Goal: Information Seeking & Learning: Learn about a topic

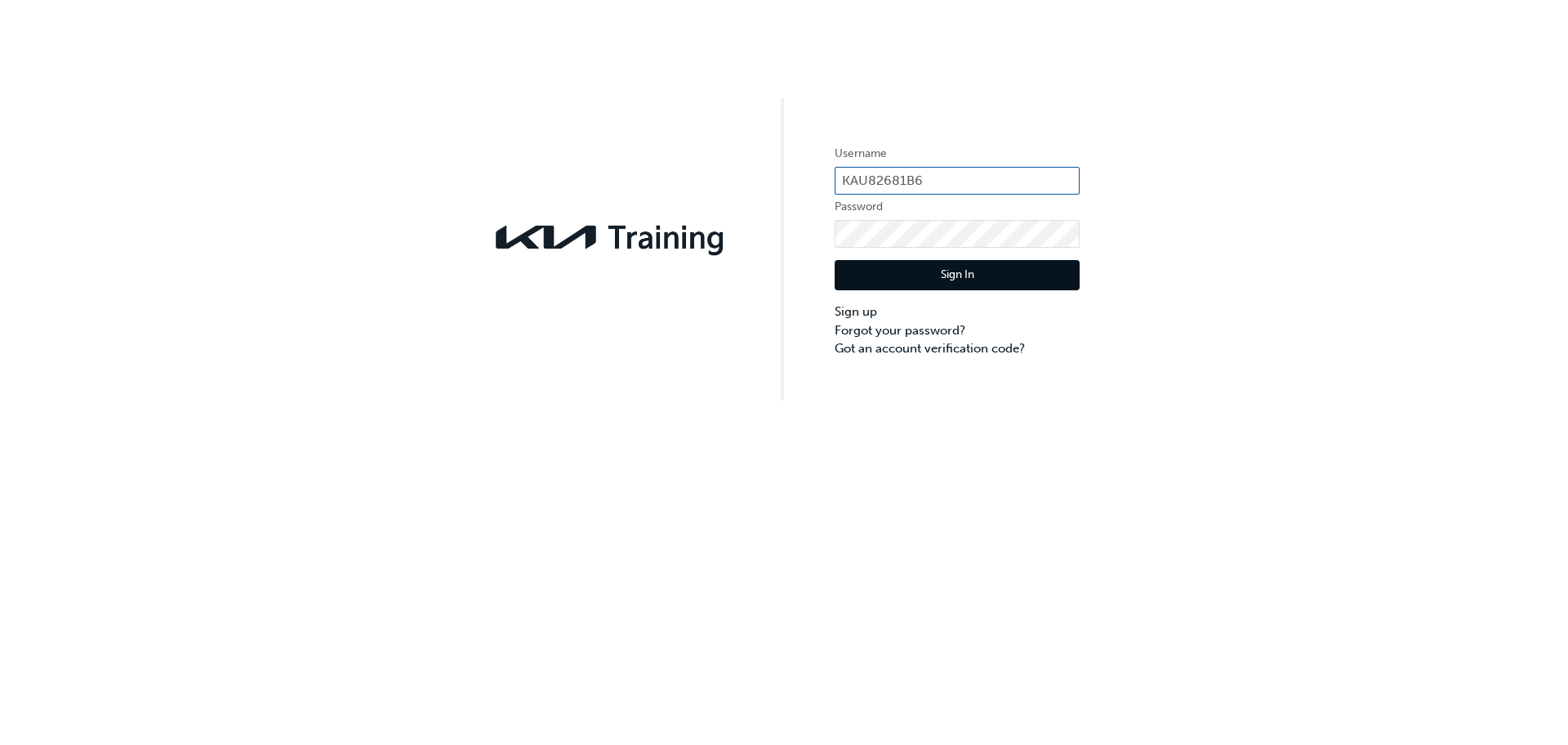
click at [918, 174] on input "KAU82681B6" at bounding box center [957, 180] width 245 height 28
drag, startPoint x: 1228, startPoint y: 190, endPoint x: 1227, endPoint y: 179, distance: 11.0
click at [1228, 190] on div "Username KAU82681B6 Password Sign In Sign up Forgot your password? Got an accou…" at bounding box center [784, 200] width 1568 height 400
drag, startPoint x: 935, startPoint y: 178, endPoint x: 837, endPoint y: 178, distance: 98.0
click at [834, 180] on div "Username KAU82681B6 Password Sign In Sign up Forgot your password? Got an accou…" at bounding box center [784, 200] width 1568 height 400
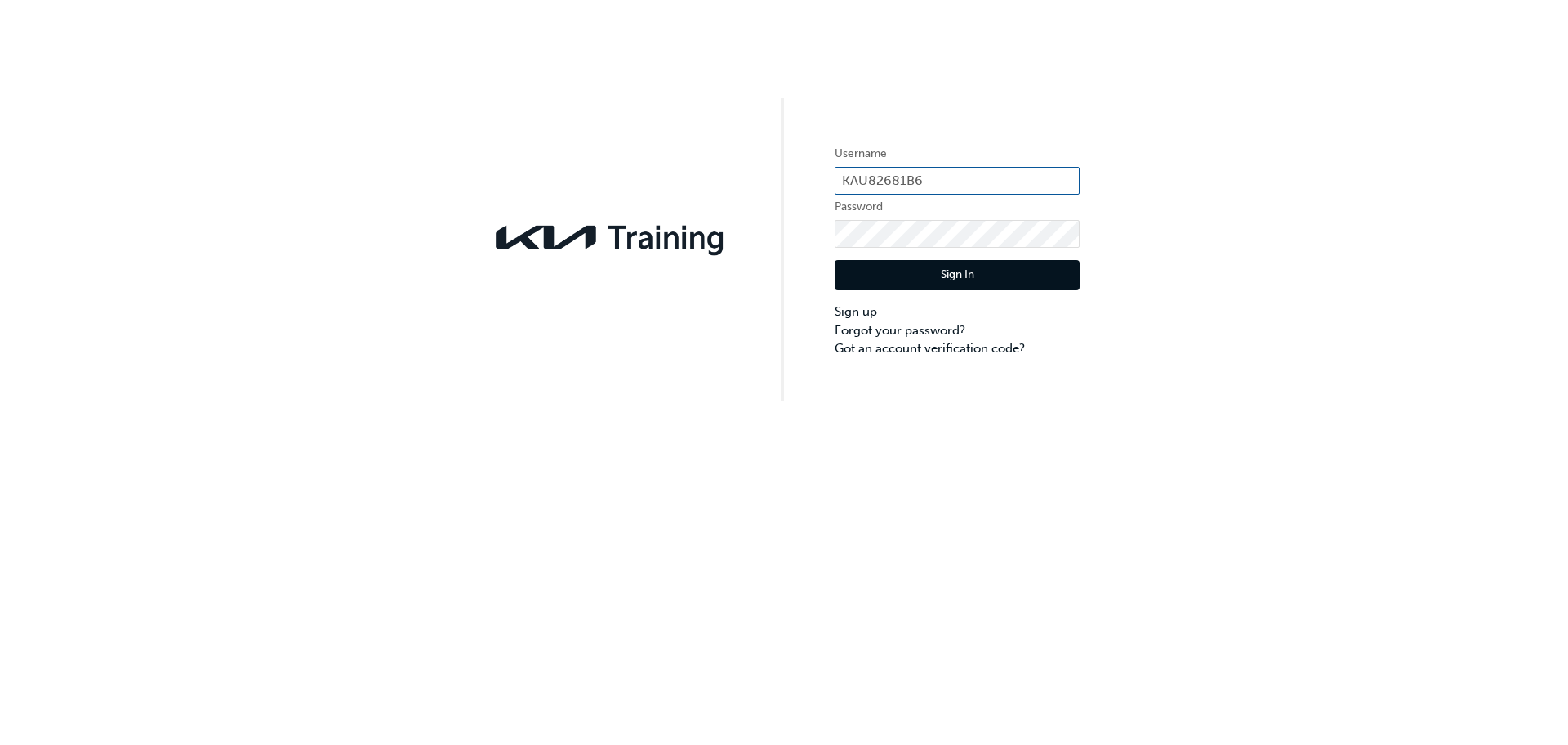
paste input "E1"
type input "KAU82681E1"
click at [749, 246] on div "Username KAU82681E1 Password Sign In Sign up Forgot your password? Got an accou…" at bounding box center [784, 200] width 1568 height 400
click button "Sign In" at bounding box center [957, 275] width 245 height 31
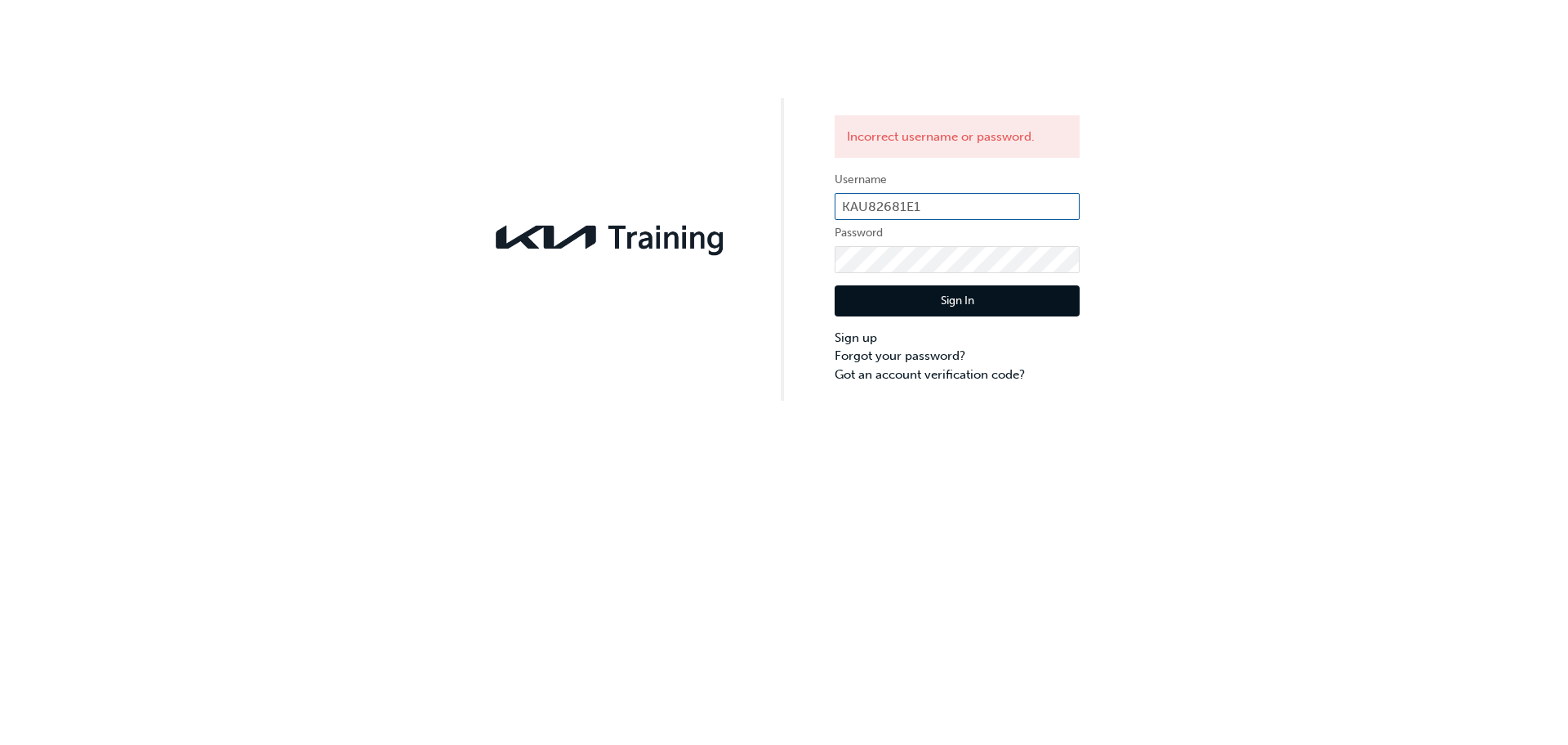
click at [925, 202] on input "KAU82681E1" at bounding box center [957, 207] width 245 height 28
click at [1193, 190] on div "Incorrect username or password. Username KAU82681E1 Password Sign In Sign up Fo…" at bounding box center [784, 200] width 1568 height 400
click at [725, 265] on div "Incorrect username or password. Username KAU82681E1 Password Sign In Sign up Fo…" at bounding box center [784, 200] width 1568 height 400
click button "Sign In" at bounding box center [957, 300] width 245 height 31
click at [711, 268] on div "Incorrect username or password. Username KAU82681E1 Password Sign In Sign up Fo…" at bounding box center [784, 200] width 1568 height 400
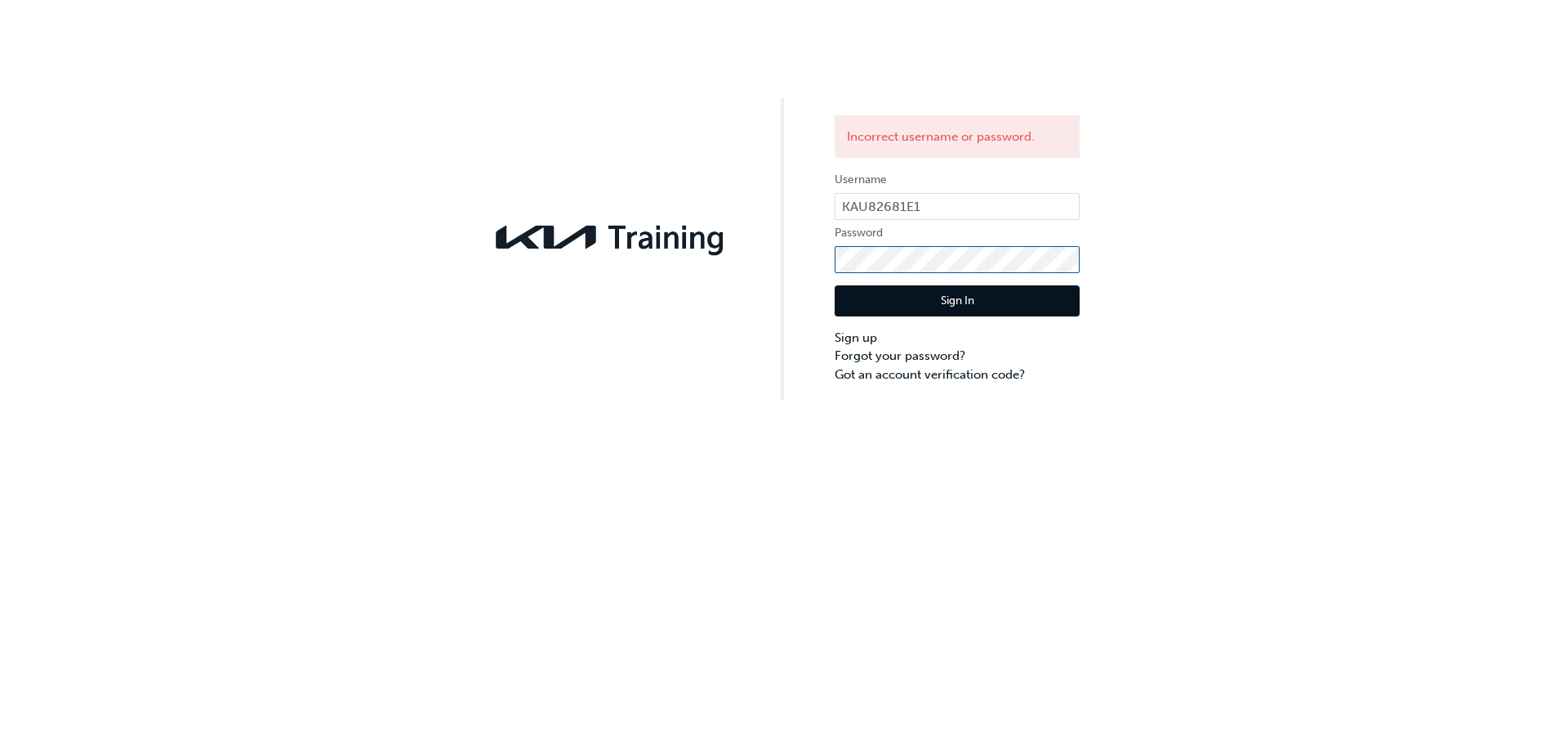
click button "Sign In" at bounding box center [957, 300] width 245 height 31
click at [862, 340] on link "Sign up" at bounding box center [957, 338] width 245 height 19
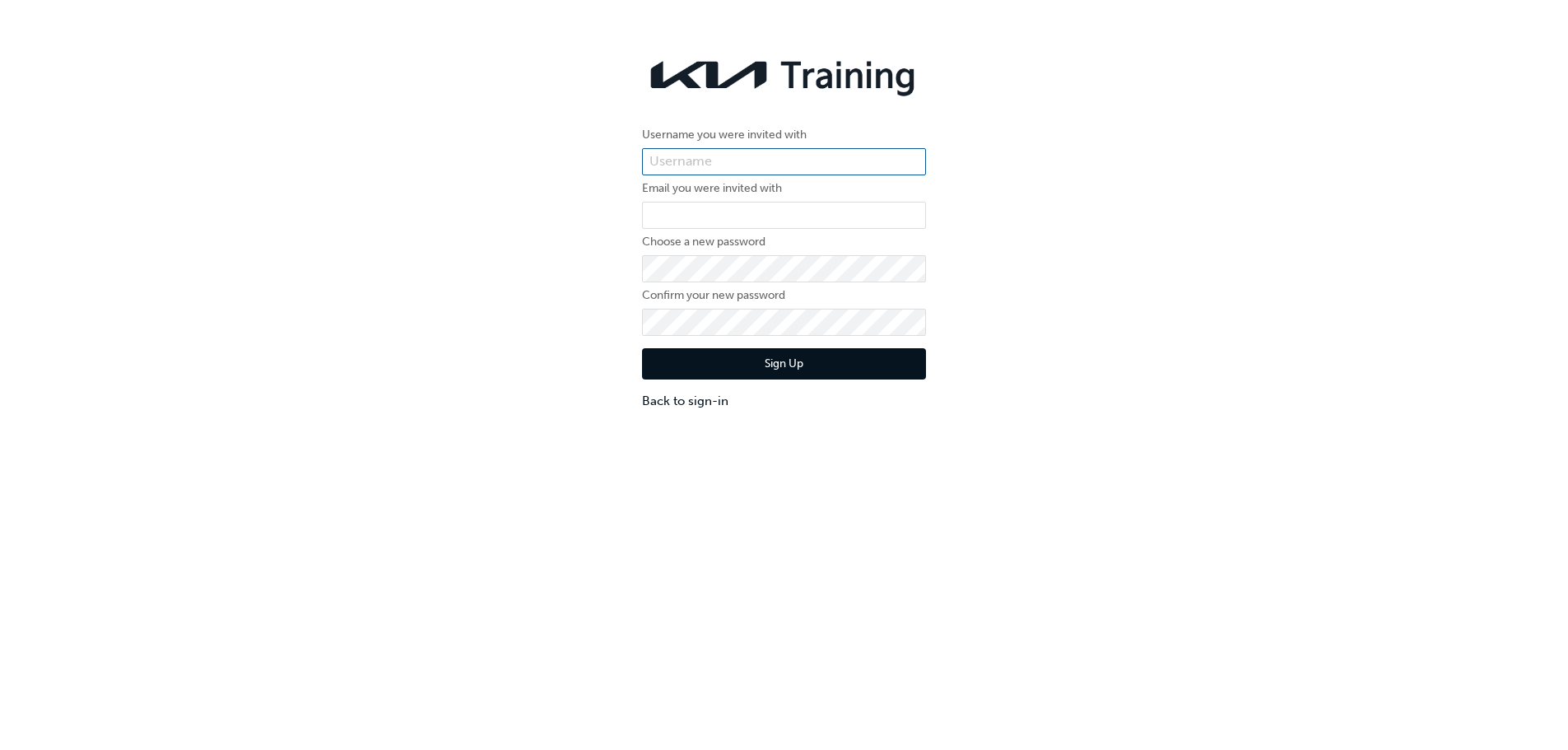
click at [809, 166] on input "text" at bounding box center [784, 162] width 284 height 28
type input "KAU82681E1"
click at [791, 216] on input "email" at bounding box center [784, 216] width 284 height 28
type input "service06@leofrancomotors.com.au"
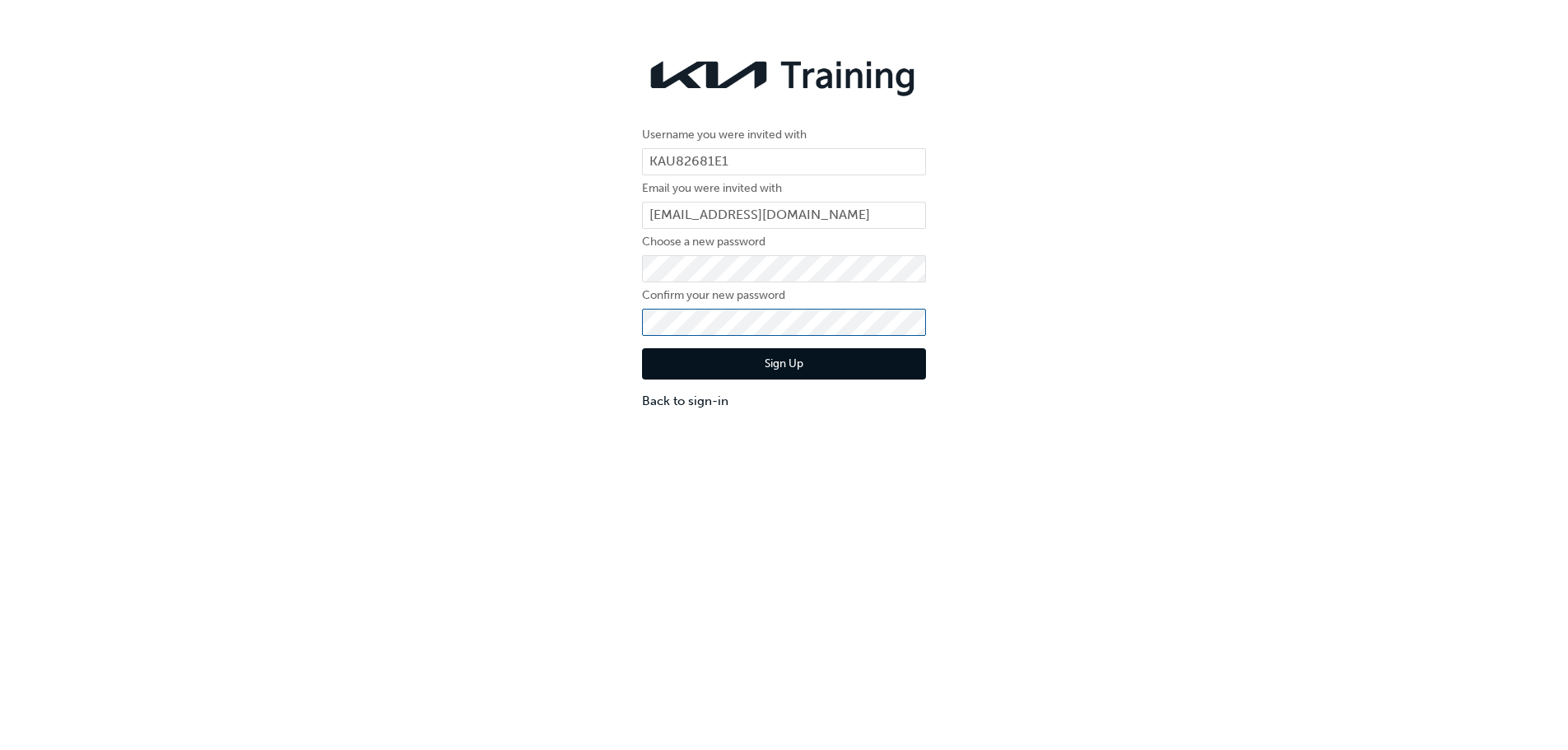
click button "Sign Up" at bounding box center [784, 363] width 284 height 31
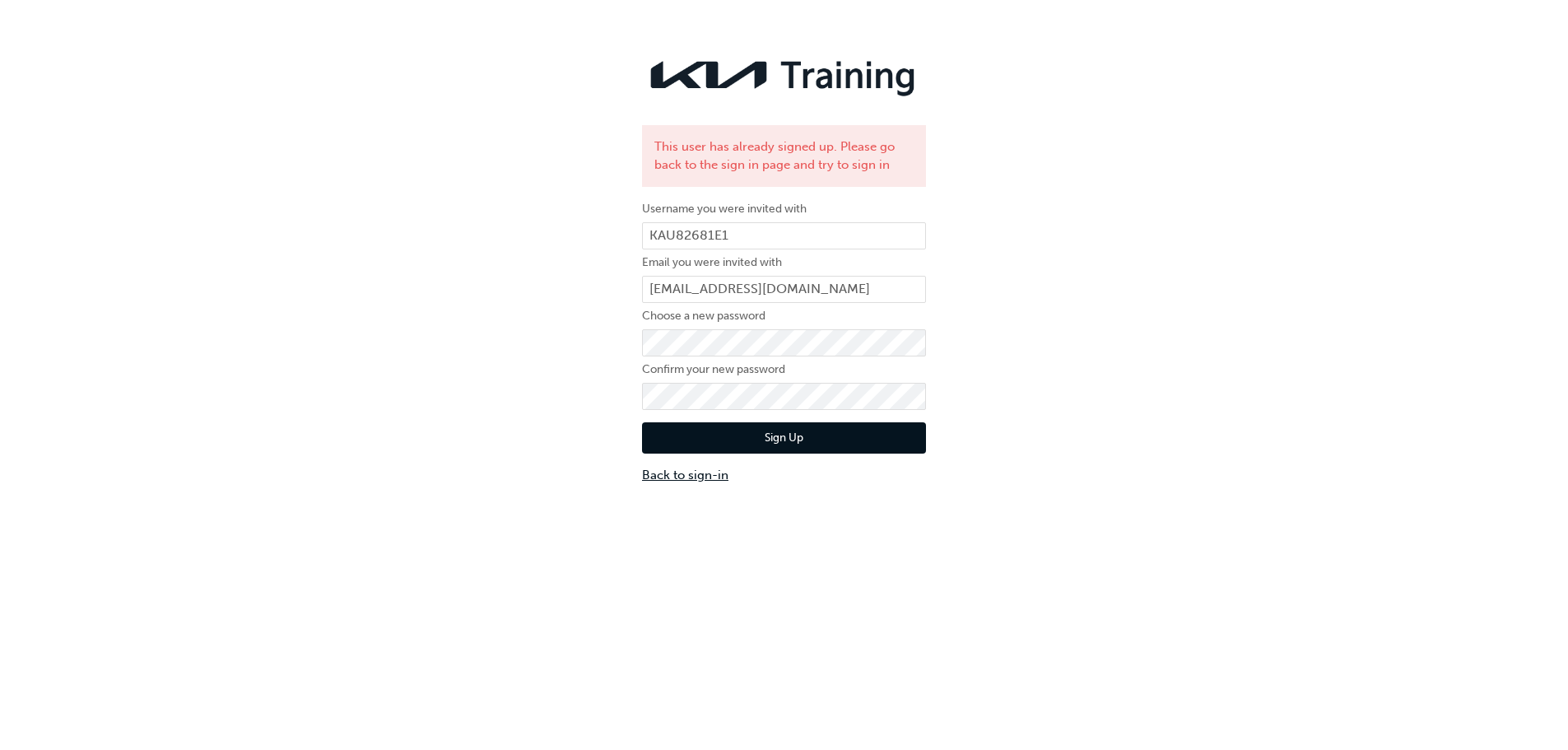
click at [688, 476] on link "Back to sign-in" at bounding box center [784, 475] width 284 height 19
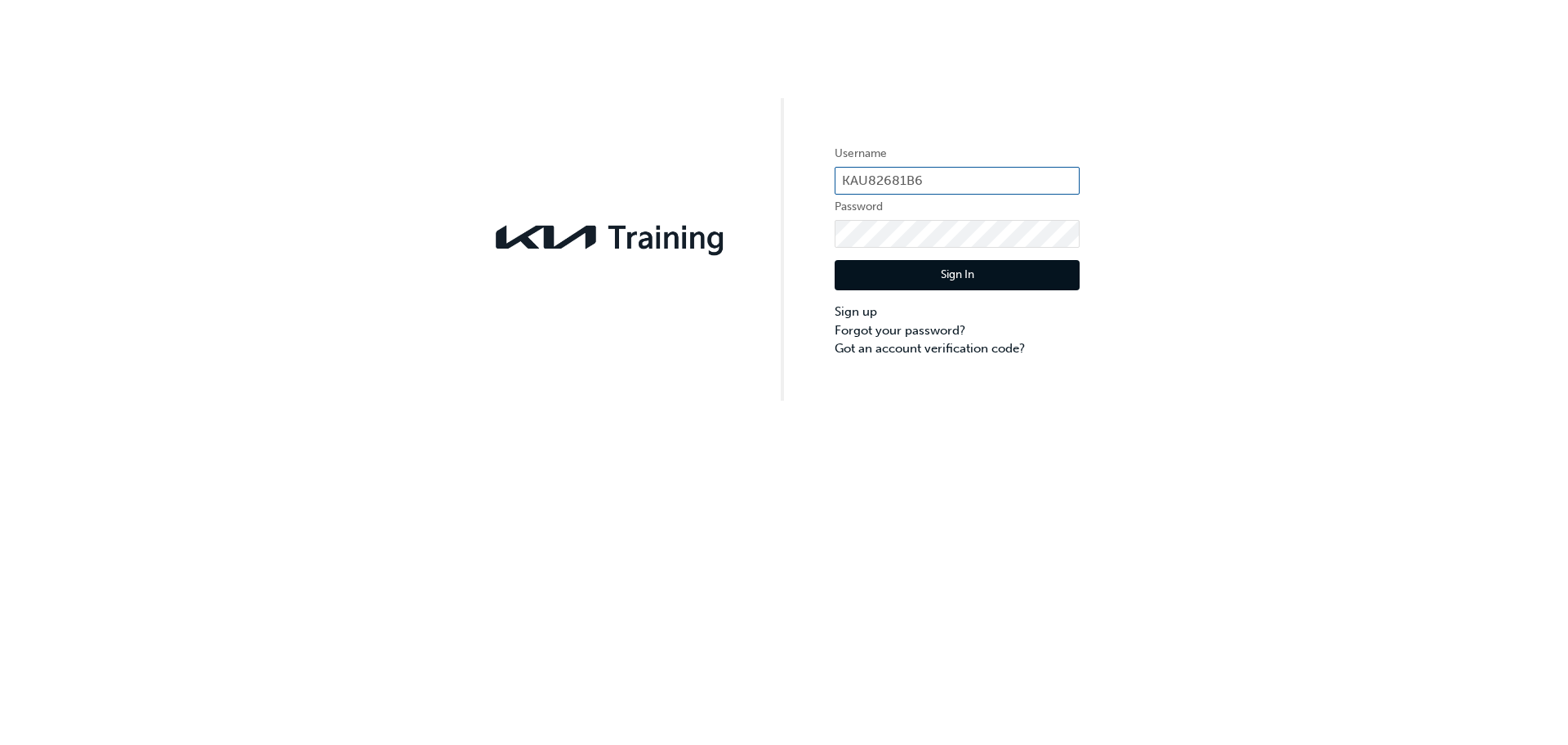
click at [953, 187] on input "KAU82681B6" at bounding box center [957, 180] width 245 height 28
drag, startPoint x: 957, startPoint y: 180, endPoint x: 712, endPoint y: 152, distance: 246.6
click at [712, 152] on div "Username KAU82681B6 Password Sign In Sign up Forgot your password? Got an accou…" at bounding box center [784, 200] width 1568 height 400
paste input "E1"
type input "KAU82681E1"
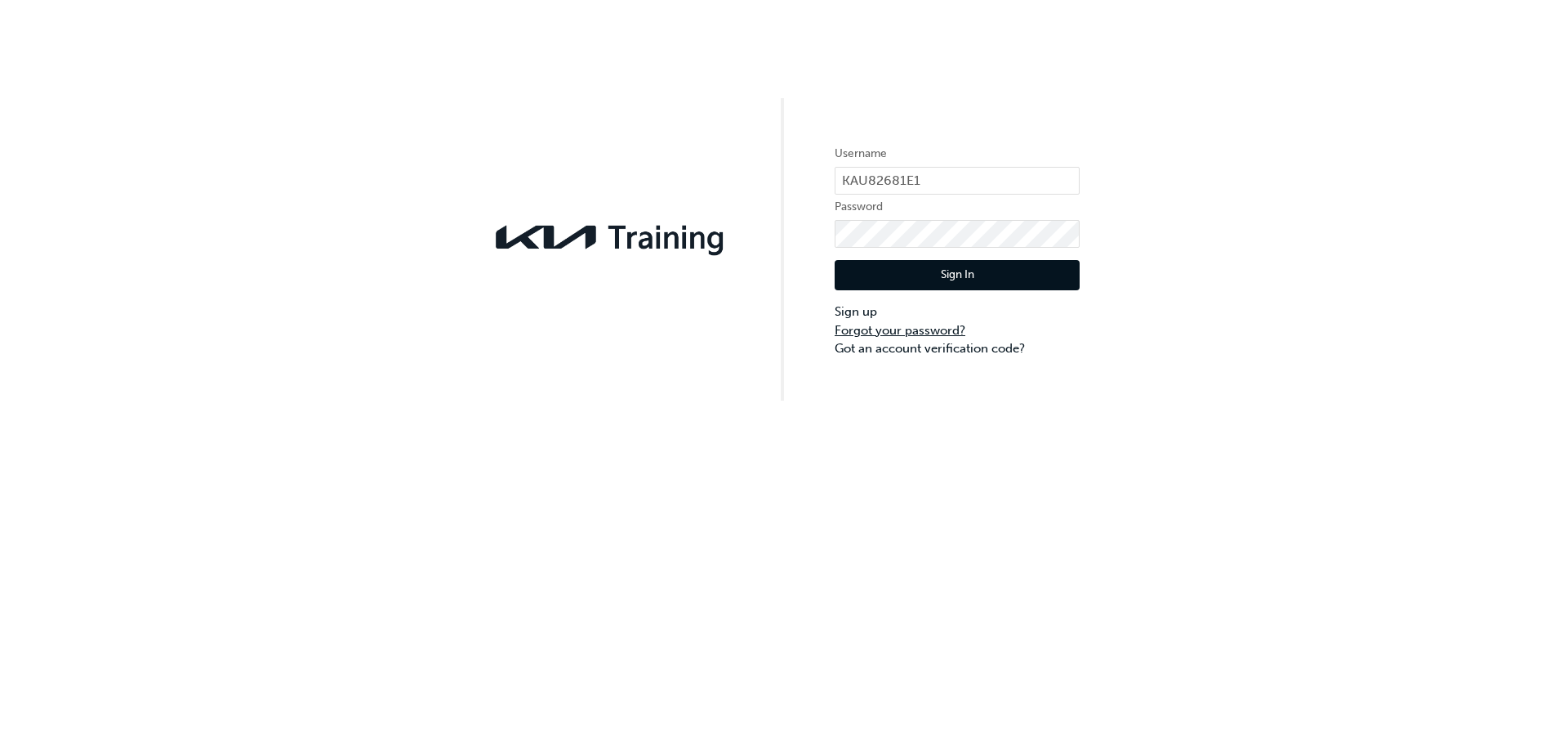
click at [899, 333] on link "Forgot your password?" at bounding box center [957, 331] width 245 height 19
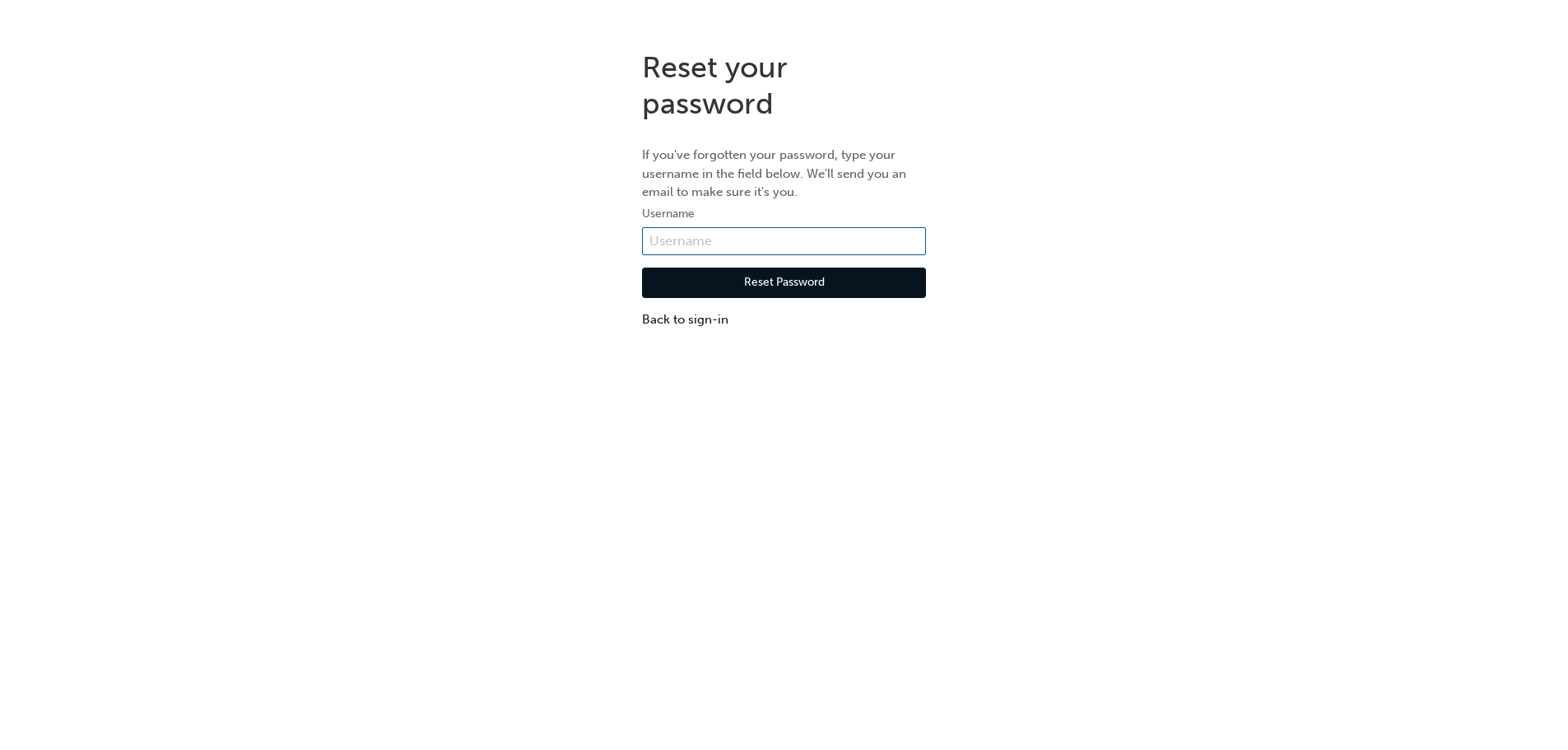
click at [748, 238] on input "text" at bounding box center [784, 241] width 284 height 28
paste input "KAU82681E1"
type input "KAU82681E1"
click at [732, 283] on button "Reset Password" at bounding box center [784, 282] width 284 height 31
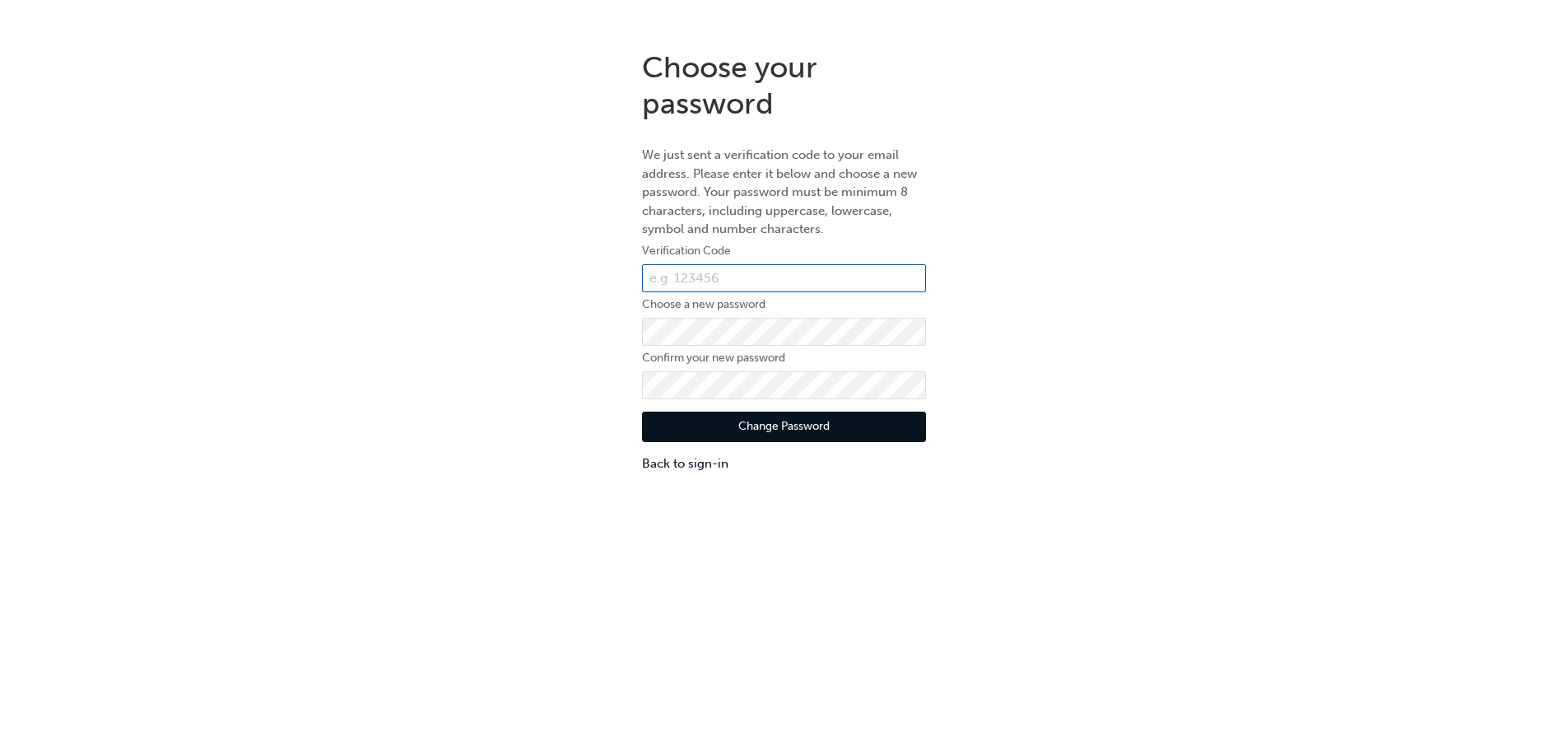
paste input "911791"
type input "911791"
click button "Change Password" at bounding box center [784, 426] width 284 height 31
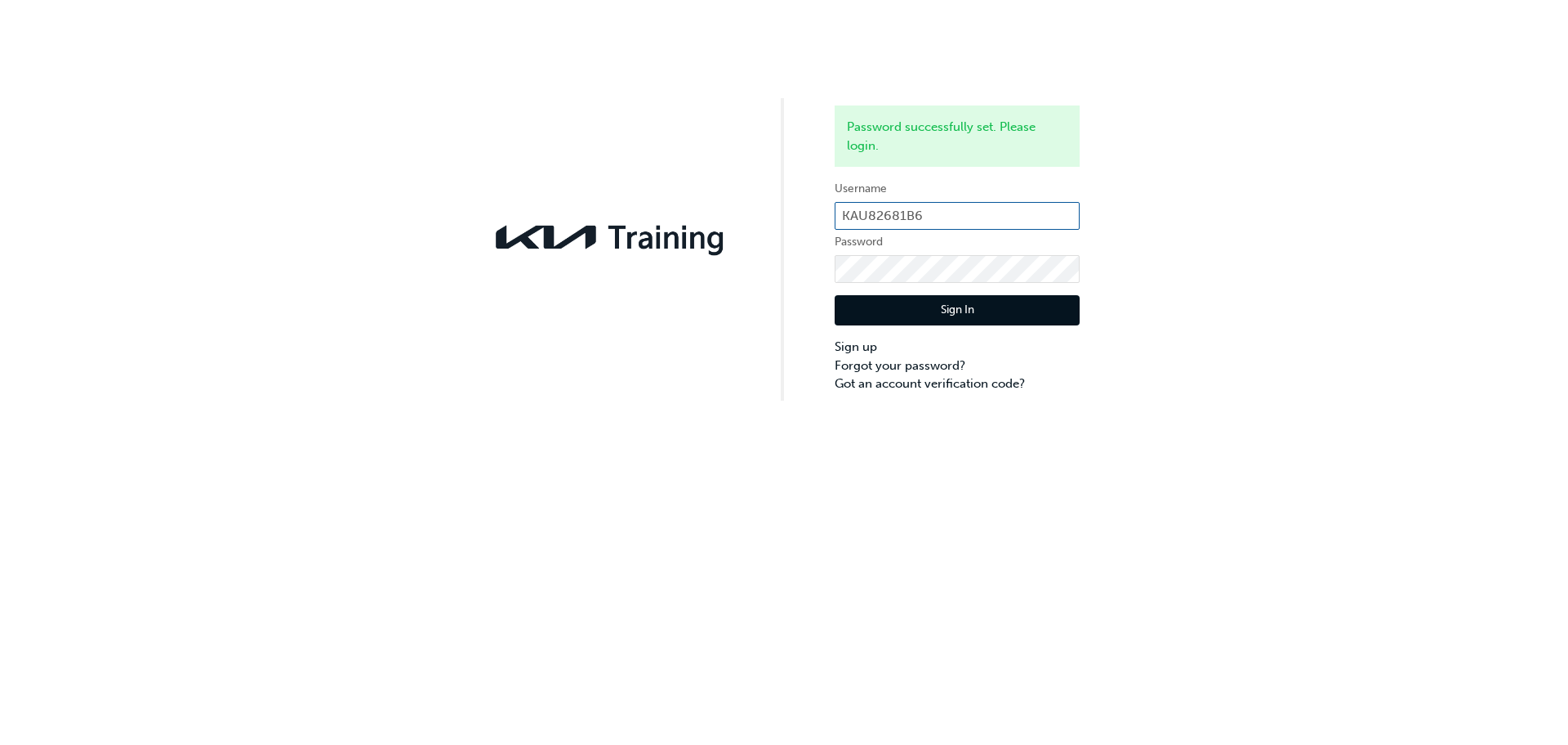
click at [940, 220] on input "KAU82681B6" at bounding box center [957, 216] width 245 height 28
drag, startPoint x: 940, startPoint y: 216, endPoint x: 766, endPoint y: 221, distance: 174.1
click at [766, 221] on div "Password successfully set. Please login. Username KAU82681B6 Password Sign In S…" at bounding box center [784, 200] width 1568 height 400
paste input "911791"
type input "911791"
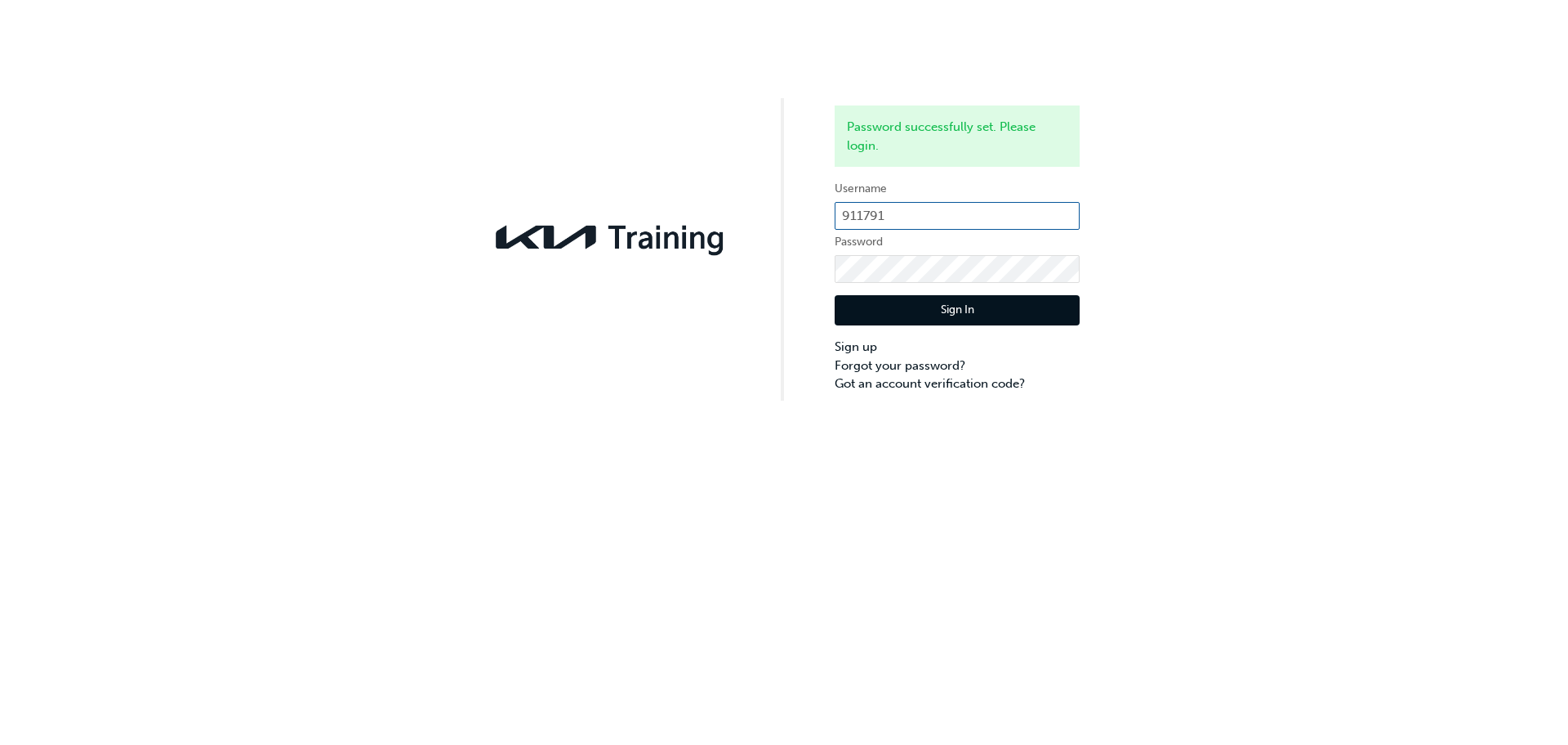
drag, startPoint x: 910, startPoint y: 216, endPoint x: 722, endPoint y: 215, distance: 188.0
click at [722, 215] on div "Password successfully set. Please login. Username 911791 Password Sign In Sign …" at bounding box center [784, 200] width 1568 height 400
click at [886, 218] on input "text" at bounding box center [957, 216] width 245 height 28
paste input "KAU82681E1"
type input "KAU82681E1"
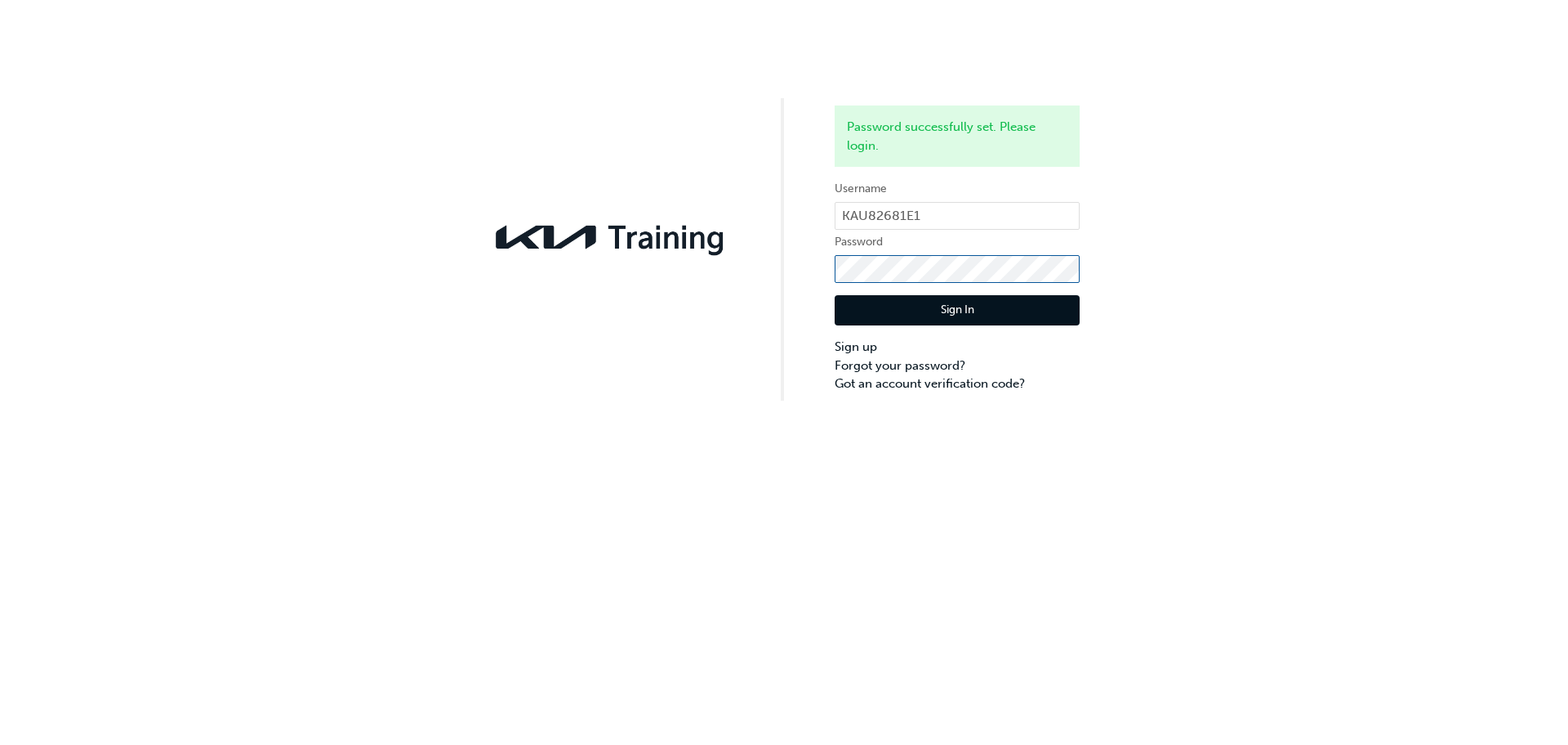
click at [663, 282] on div "Password successfully set. Please login. Username KAU82681E1 Password Sign In S…" at bounding box center [784, 200] width 1568 height 400
click at [859, 309] on button "Sign In" at bounding box center [957, 310] width 245 height 31
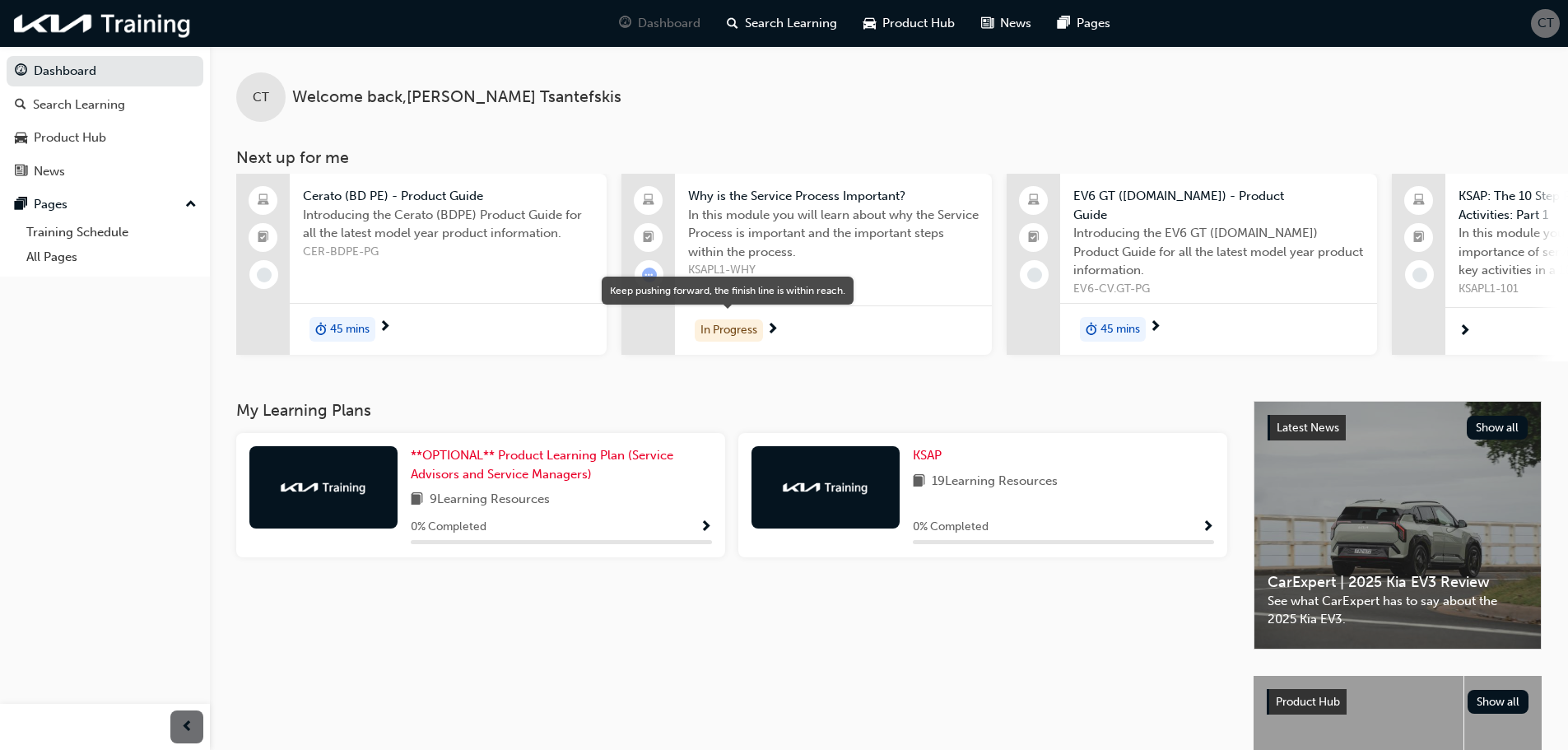
click at [763, 326] on div "In Progress" at bounding box center [729, 330] width 68 height 22
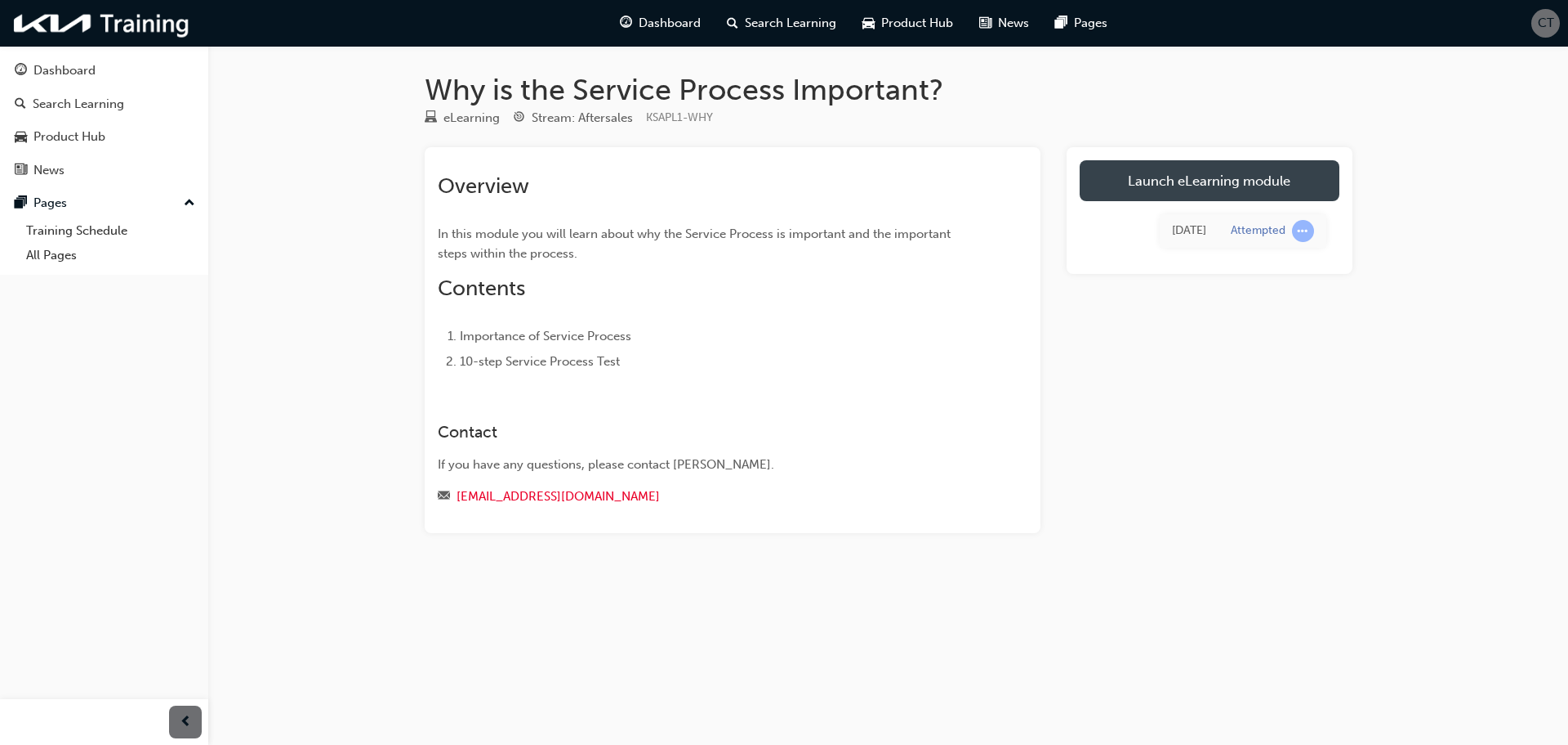
click at [1166, 186] on link "Launch eLearning module" at bounding box center [1210, 180] width 260 height 41
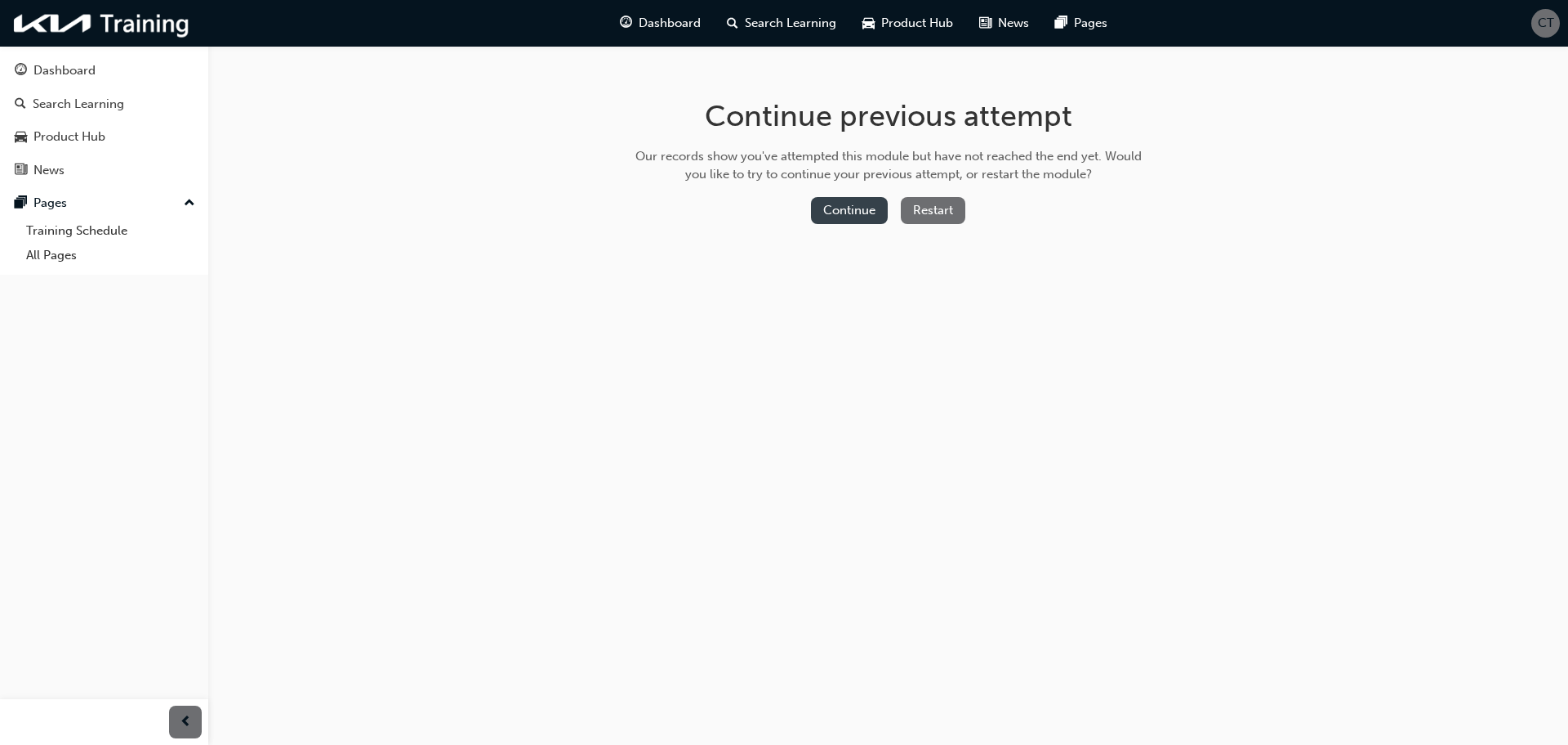
click at [841, 207] on button "Continue" at bounding box center [849, 210] width 77 height 27
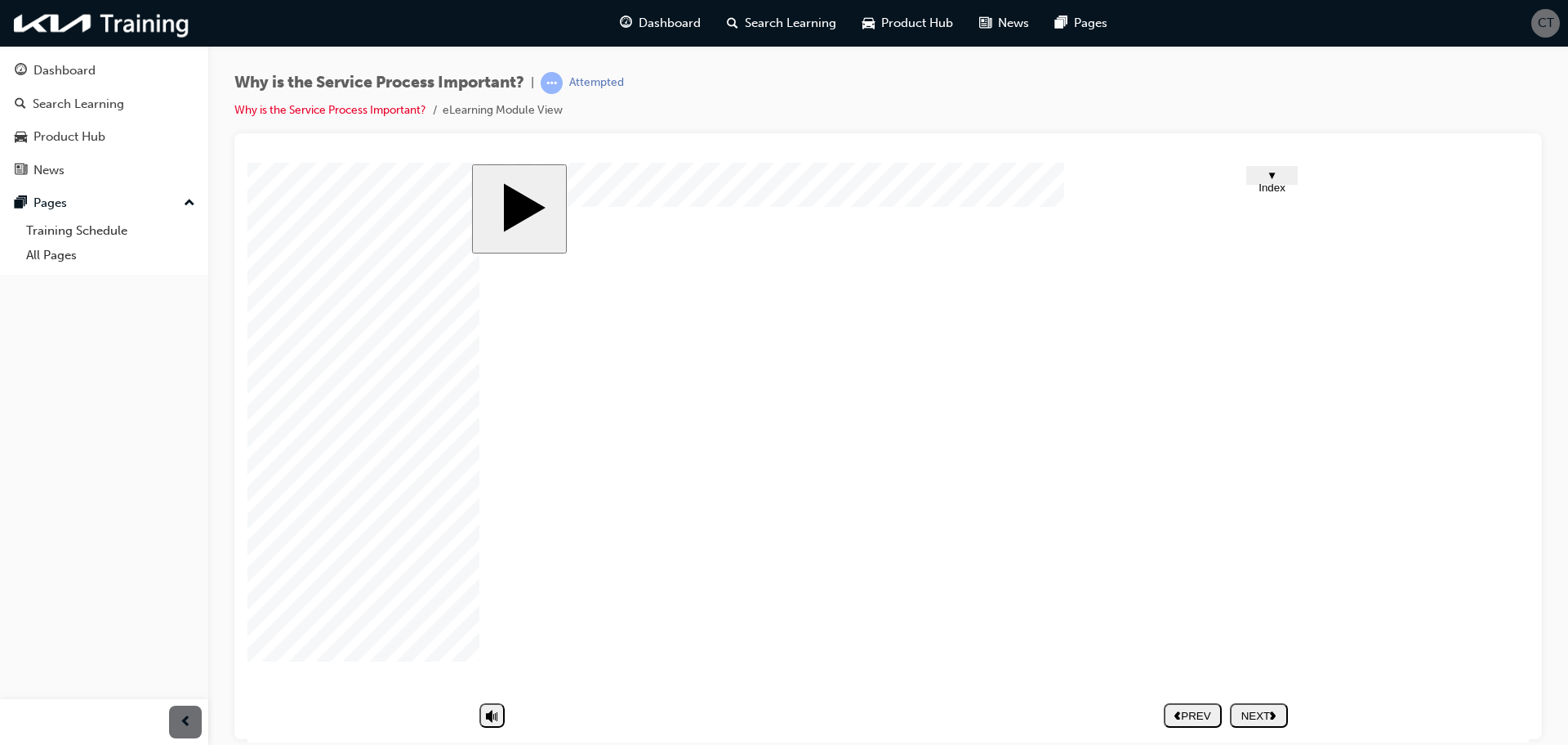
click at [1418, 671] on body "slide: Intro Trapezoid 1 Trapezoid 2 Rectangle 1 Rectangle 5 Rectangle 2 Rectan…" at bounding box center [888, 451] width 1281 height 580
drag, startPoint x: 494, startPoint y: 659, endPoint x: 491, endPoint y: 643, distance: 16.3
type input "10"
click at [491, 666] on input "volume" at bounding box center [534, 673] width 106 height 13
click at [1456, 529] on body "slide: Intro Trapezoid 1 Trapezoid 2 Rectangle 1 Rectangle 5 Rectangle 2 Rectan…" at bounding box center [888, 451] width 1281 height 580
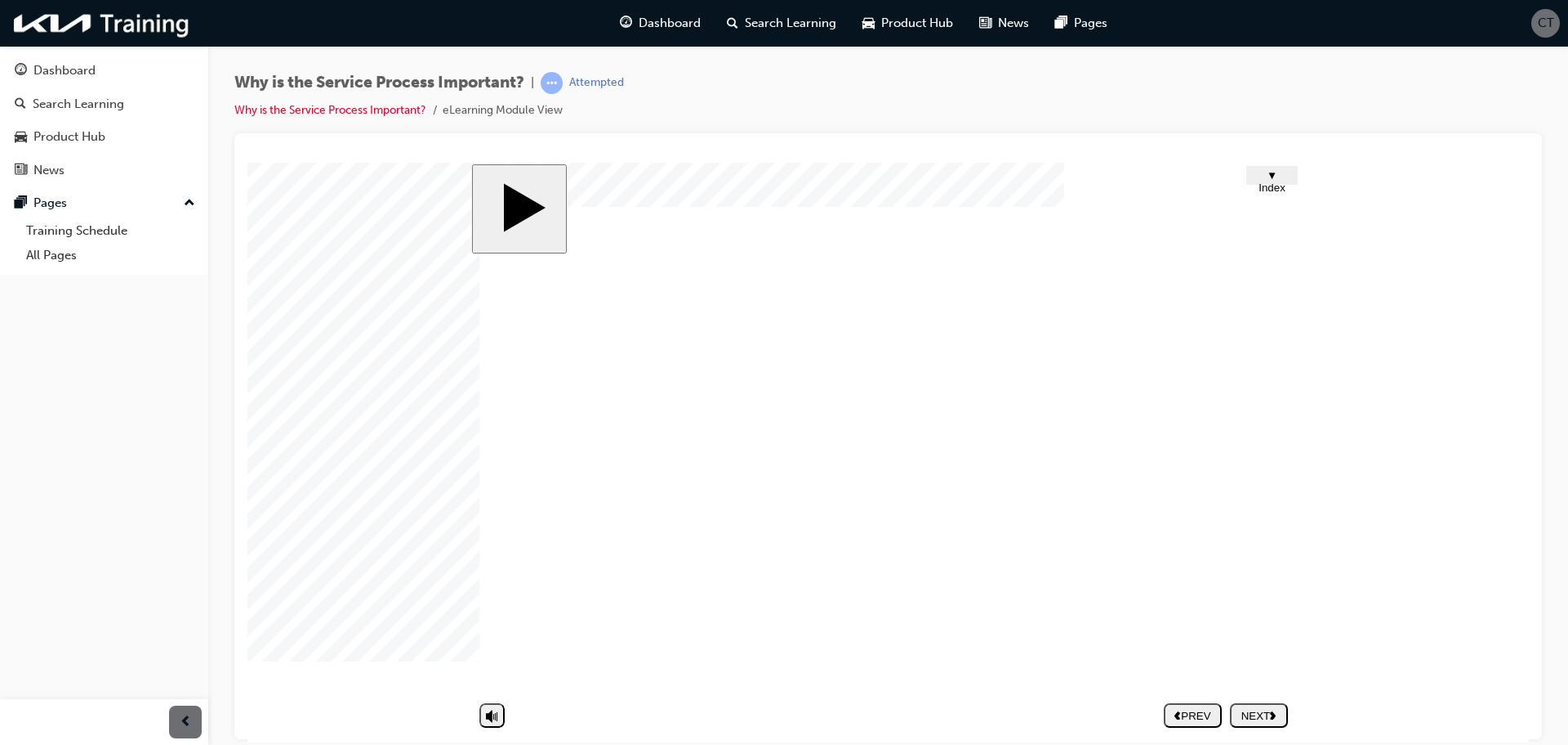
click at [1243, 718] on nav "PREV NEXT SUBMIT" at bounding box center [1226, 714] width 124 height 37
click at [1250, 709] on div "NEXT" at bounding box center [1259, 714] width 45 height 12
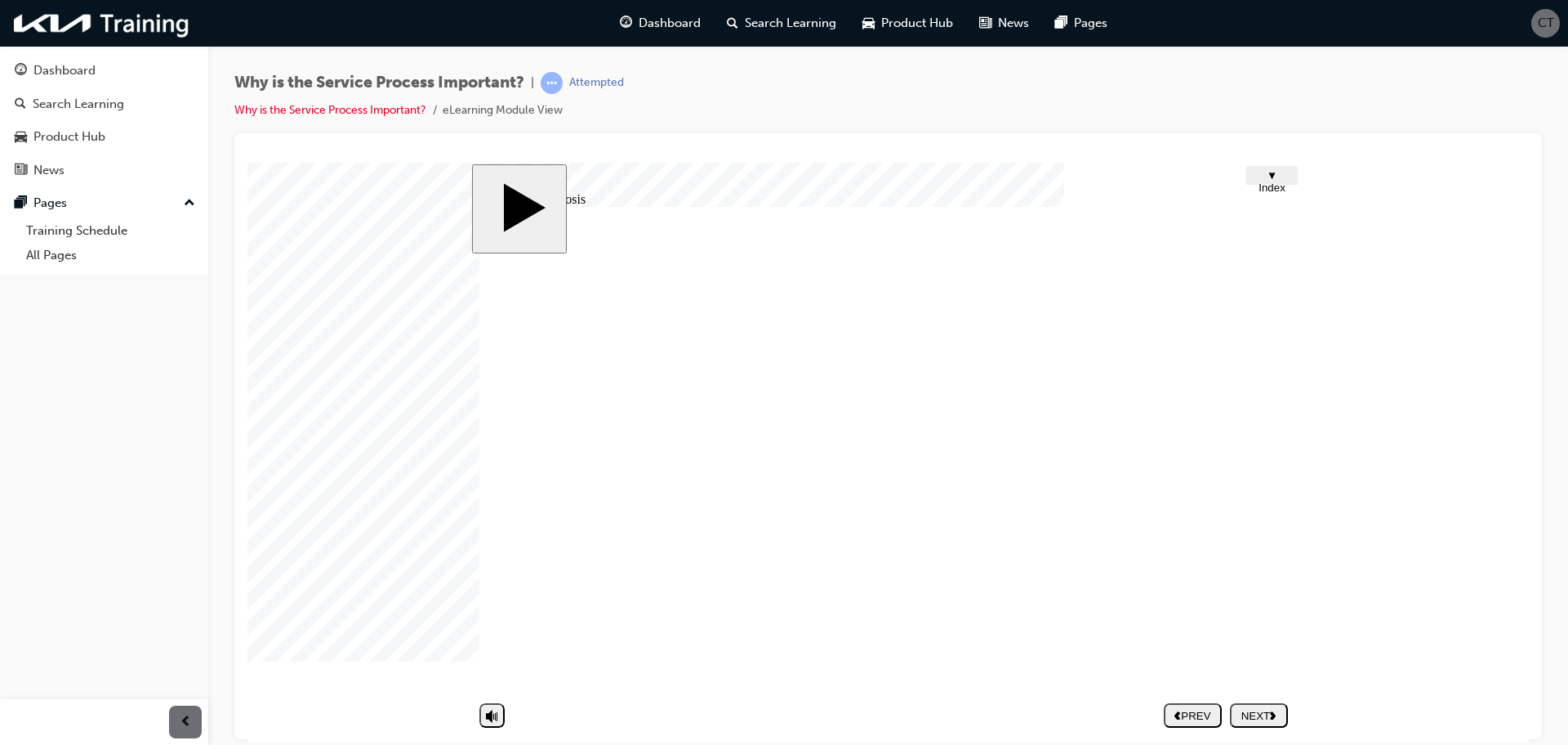
click at [1352, 511] on body "slide: Untitled Slide b.jpg The work has finished. There won't be any more prob…" at bounding box center [888, 451] width 1281 height 580
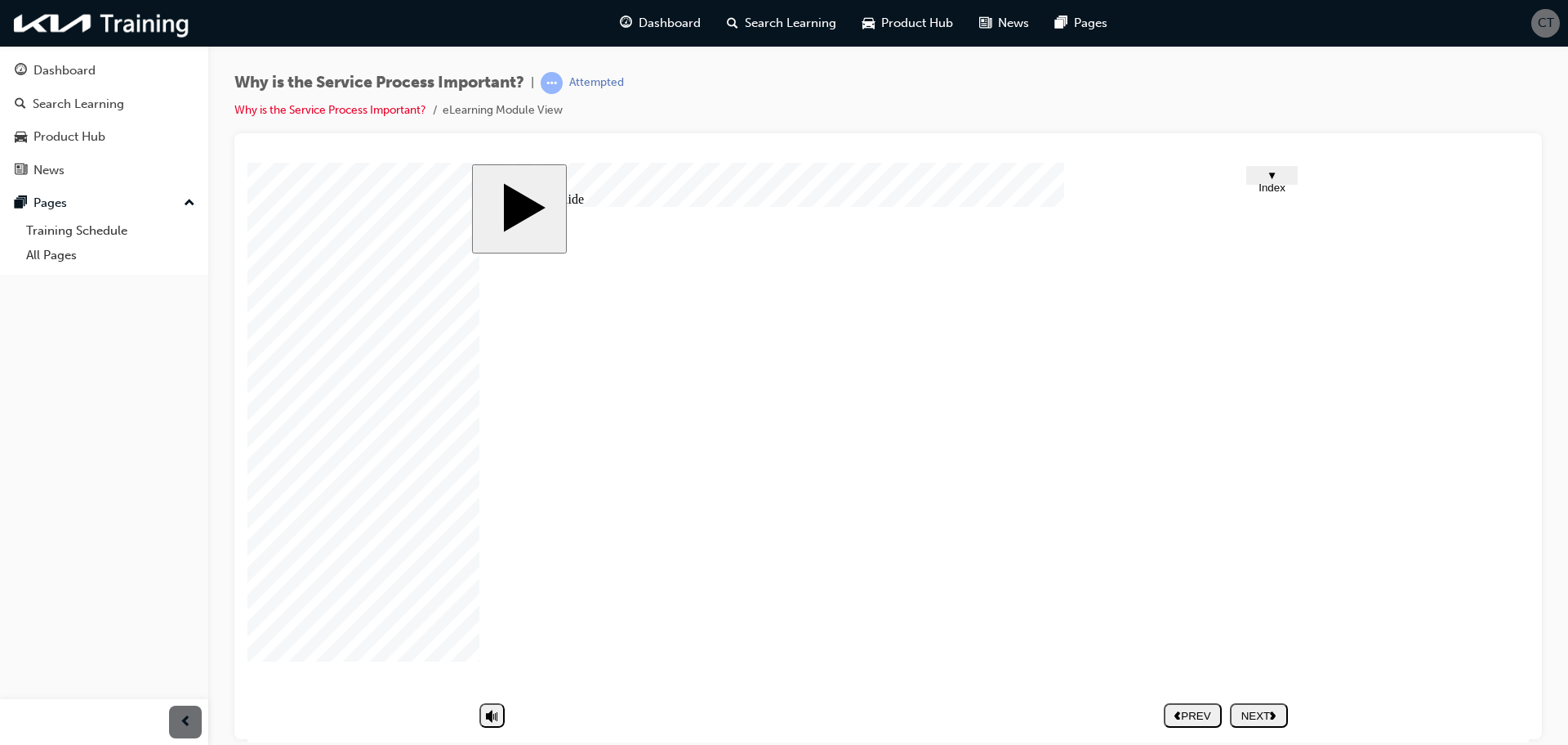
click at [1256, 711] on div "NEXT" at bounding box center [1259, 714] width 45 height 12
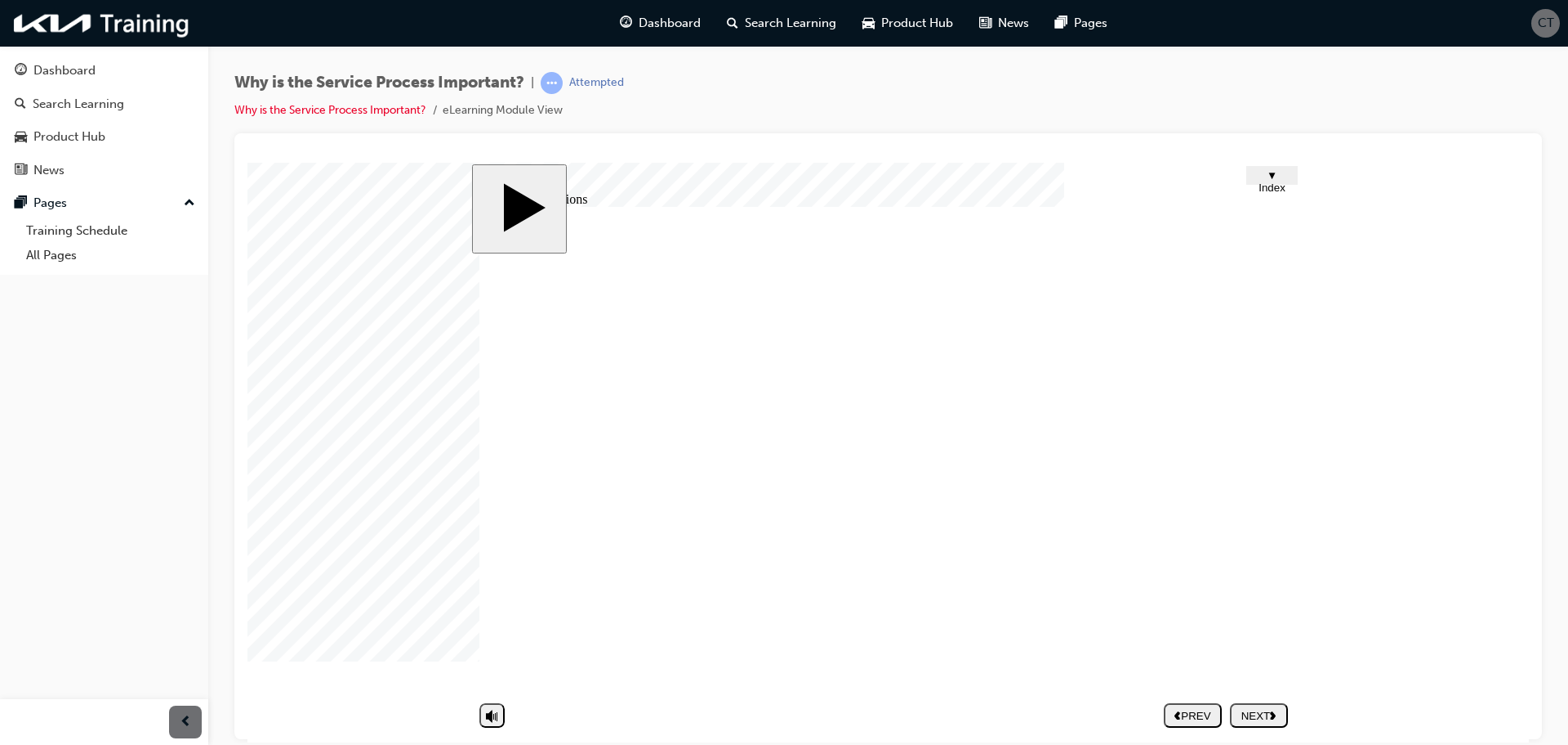
click at [1270, 711] on div "NEXT" at bounding box center [1259, 714] width 45 height 12
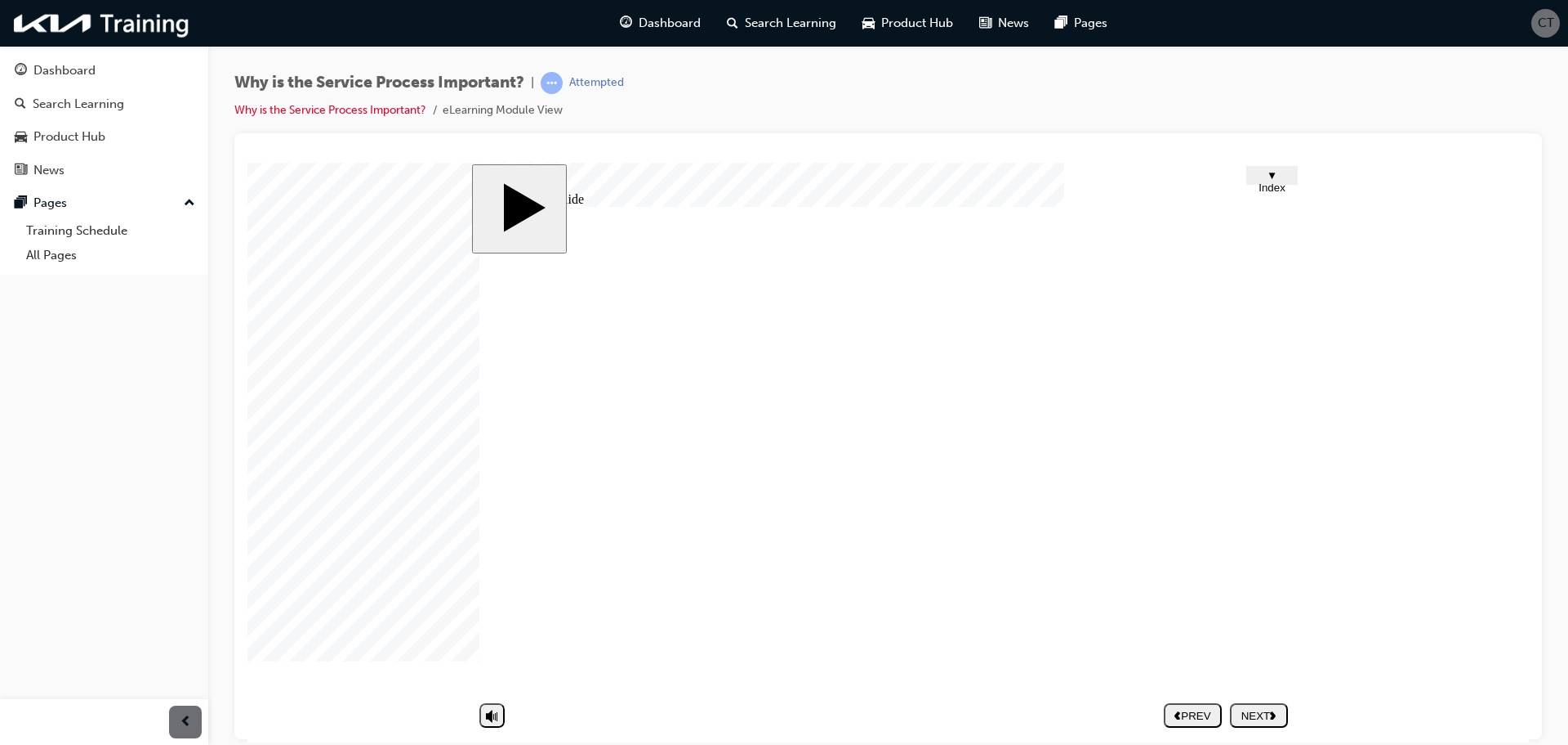
click at [1258, 718] on div "NEXT" at bounding box center [1259, 714] width 45 height 12
drag, startPoint x: 699, startPoint y: 526, endPoint x: 745, endPoint y: 575, distance: 67.2
drag, startPoint x: 735, startPoint y: 562, endPoint x: 751, endPoint y: 579, distance: 23.3
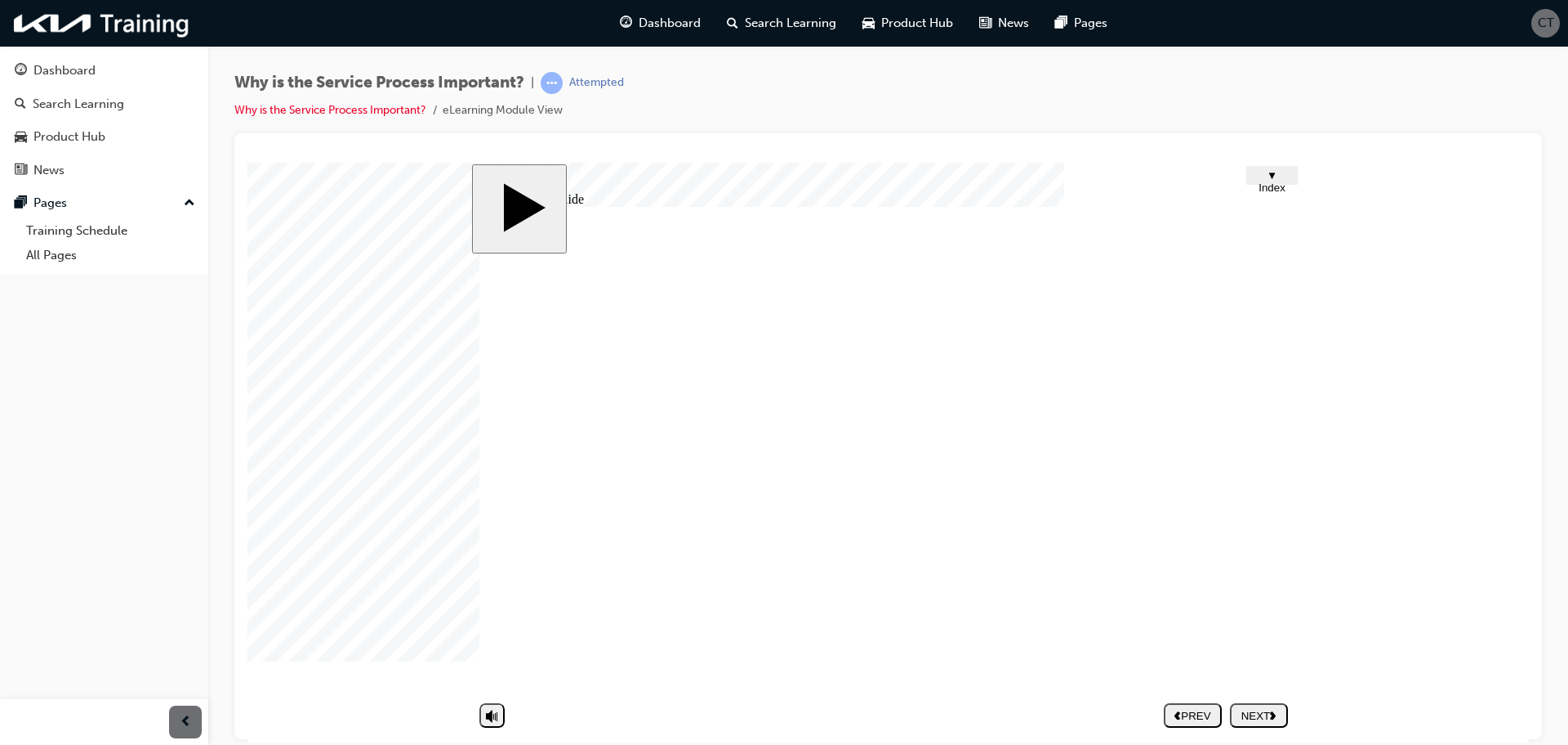
click at [1248, 712] on div "NEXT" at bounding box center [1259, 714] width 45 height 12
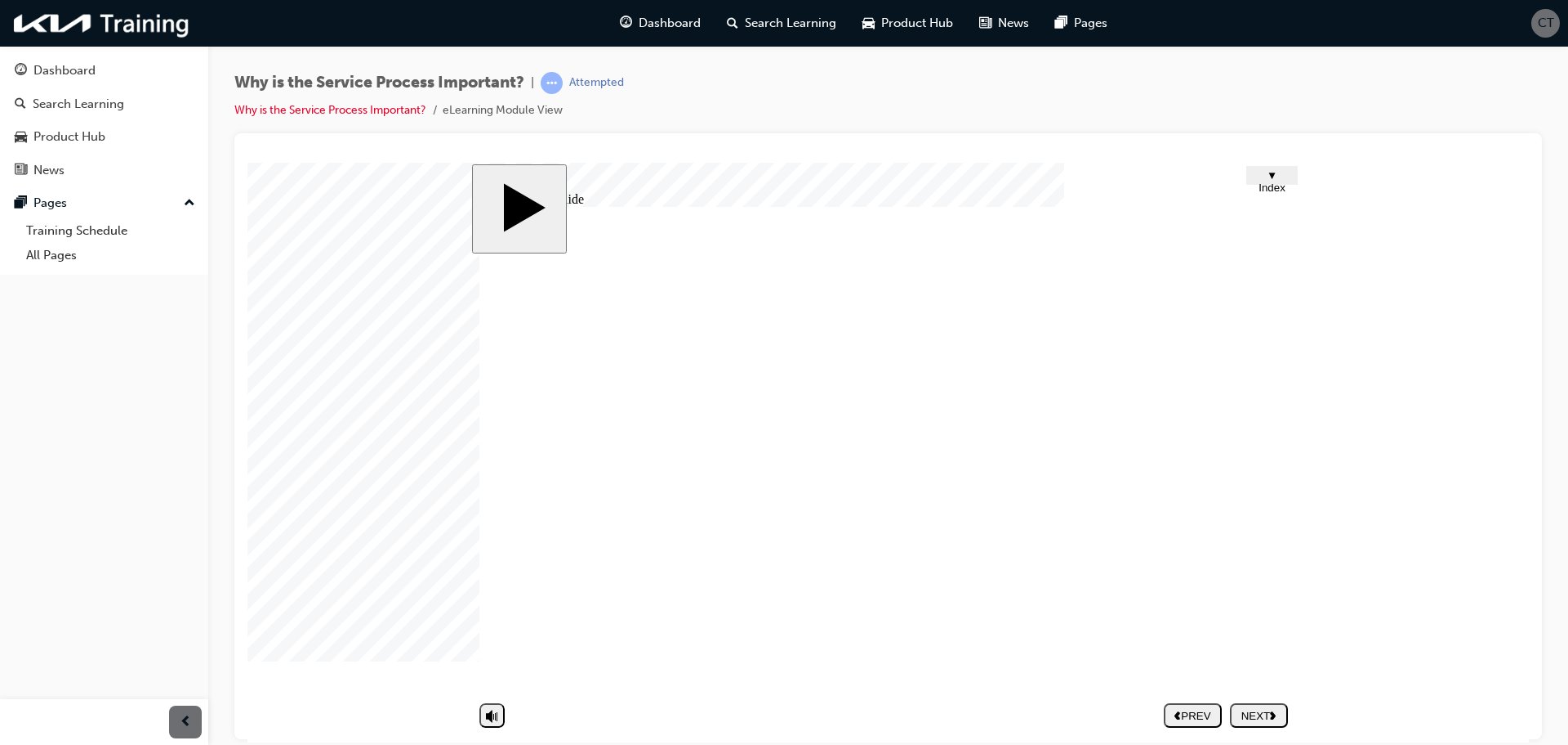
click at [1260, 712] on div "NEXT" at bounding box center [1259, 714] width 45 height 12
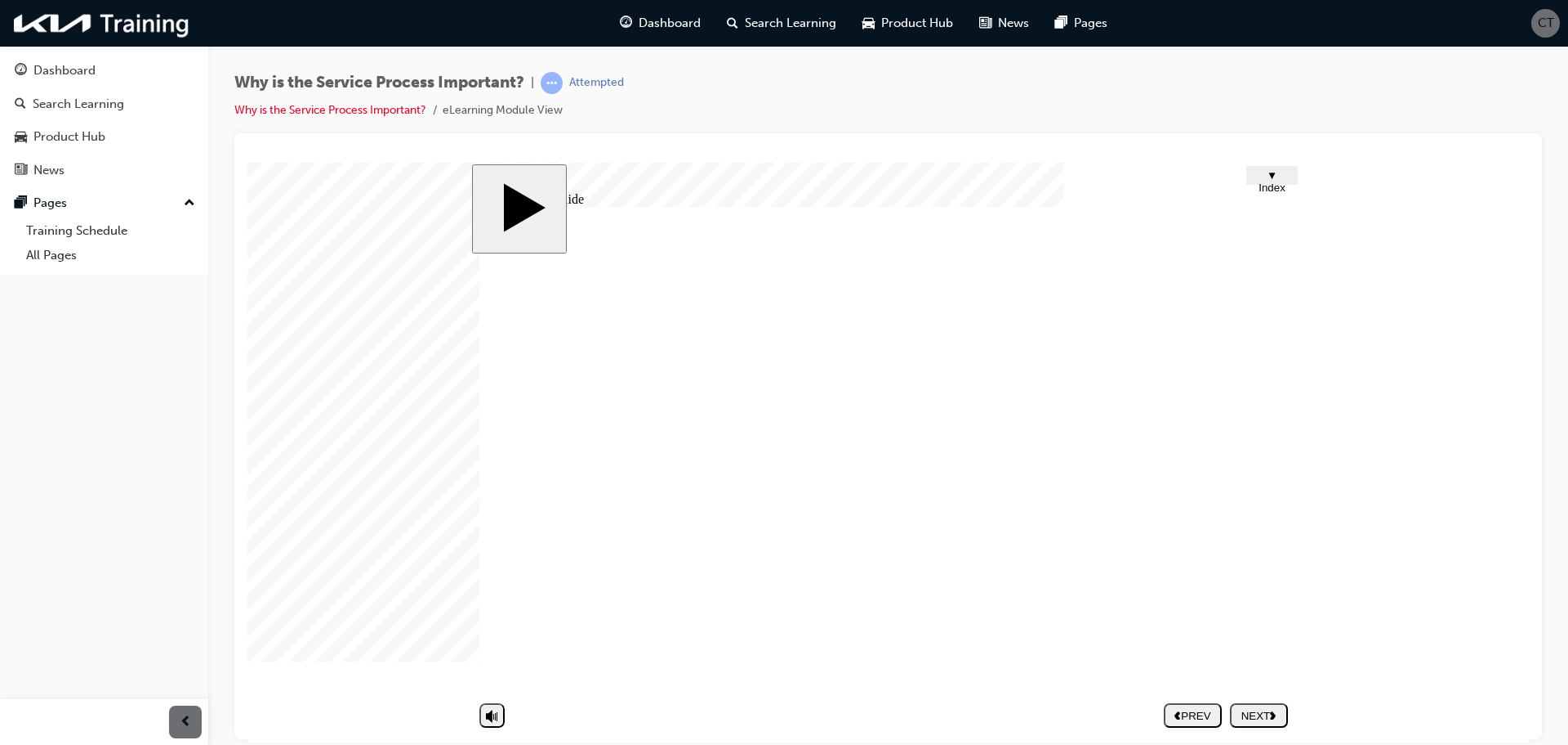
click at [1263, 704] on button "NEXT" at bounding box center [1259, 714] width 58 height 24
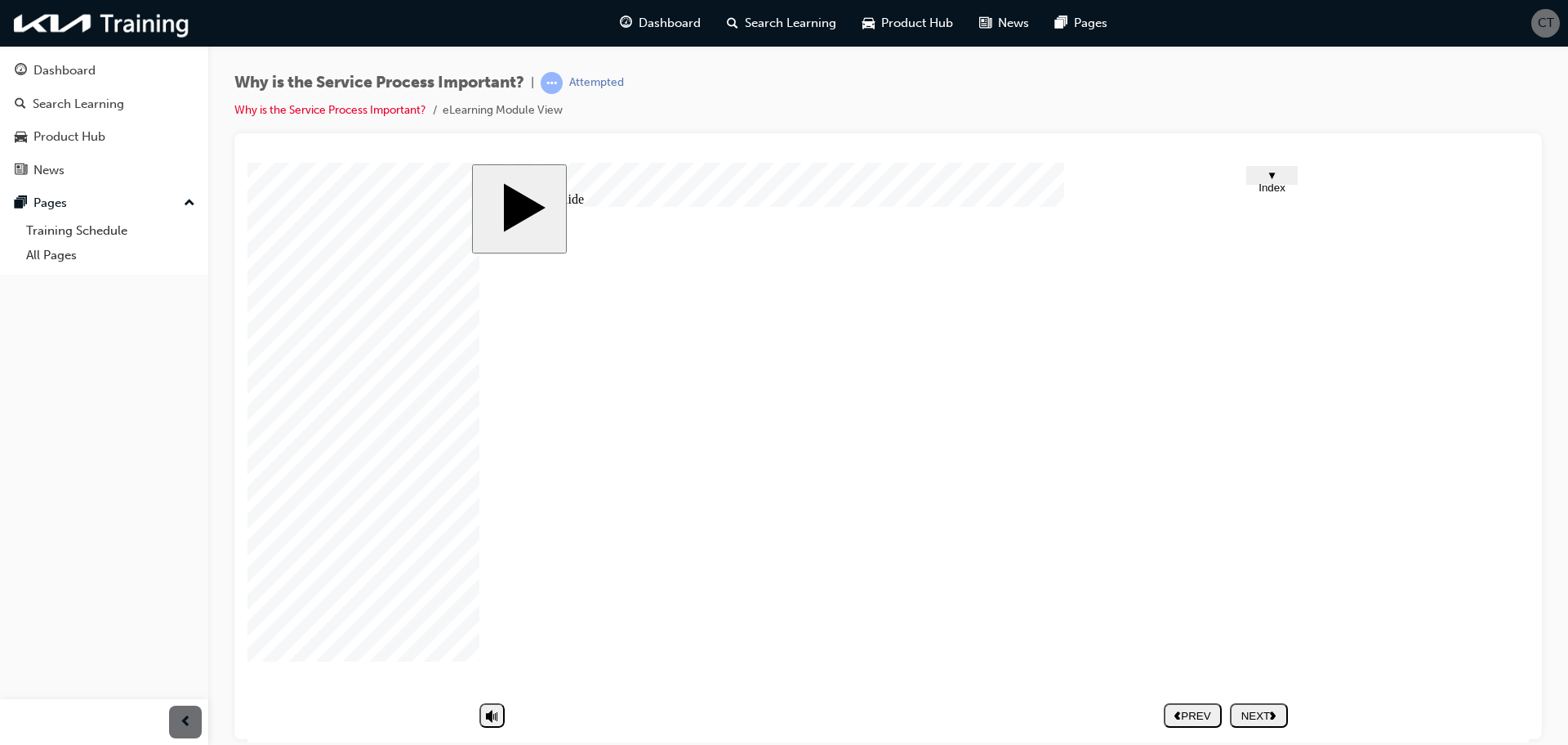
click at [1274, 711] on polygon "next" at bounding box center [1273, 714] width 6 height 8
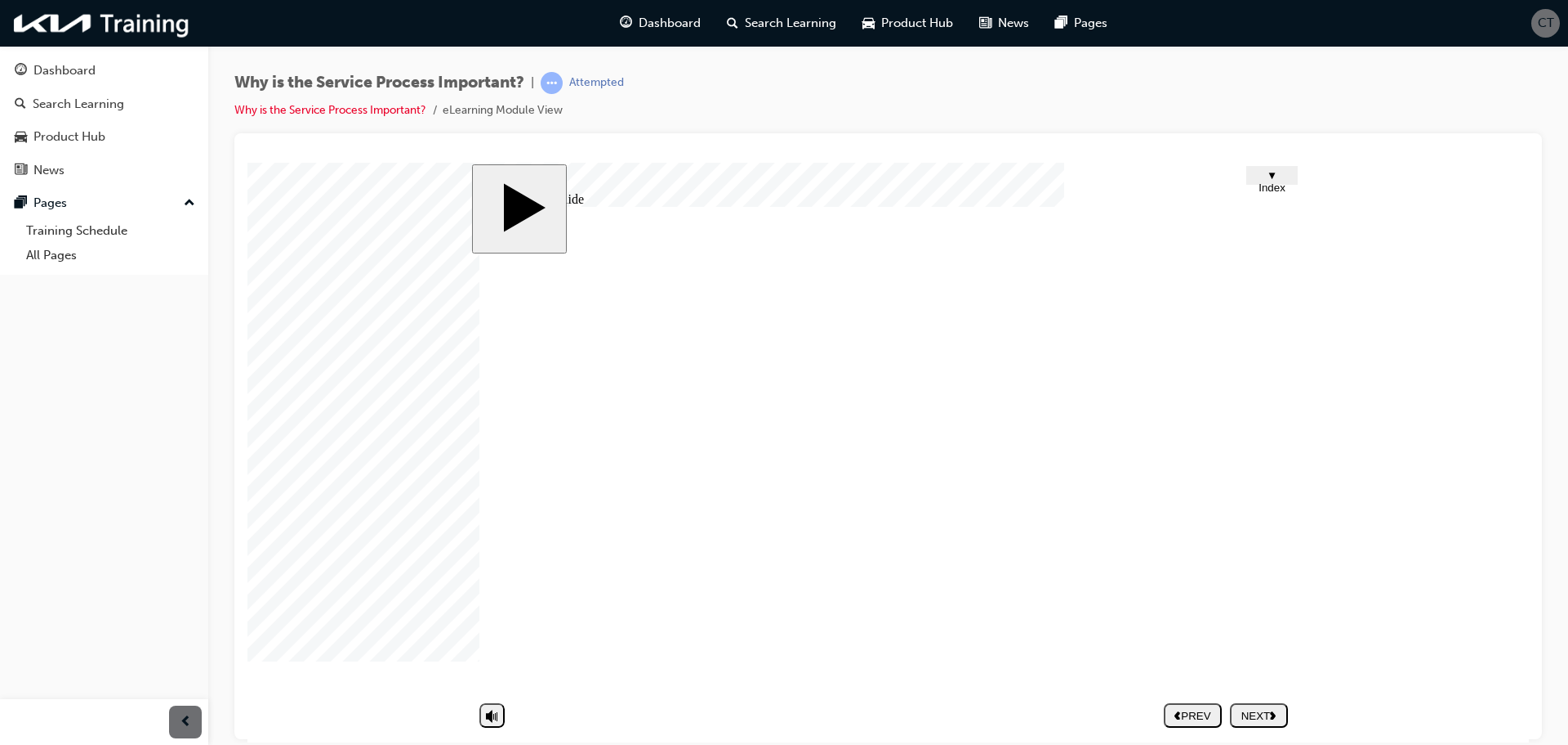
drag, startPoint x: 861, startPoint y: 520, endPoint x: 738, endPoint y: 493, distance: 125.9
click at [1248, 718] on div "NEXT" at bounding box center [1259, 714] width 45 height 12
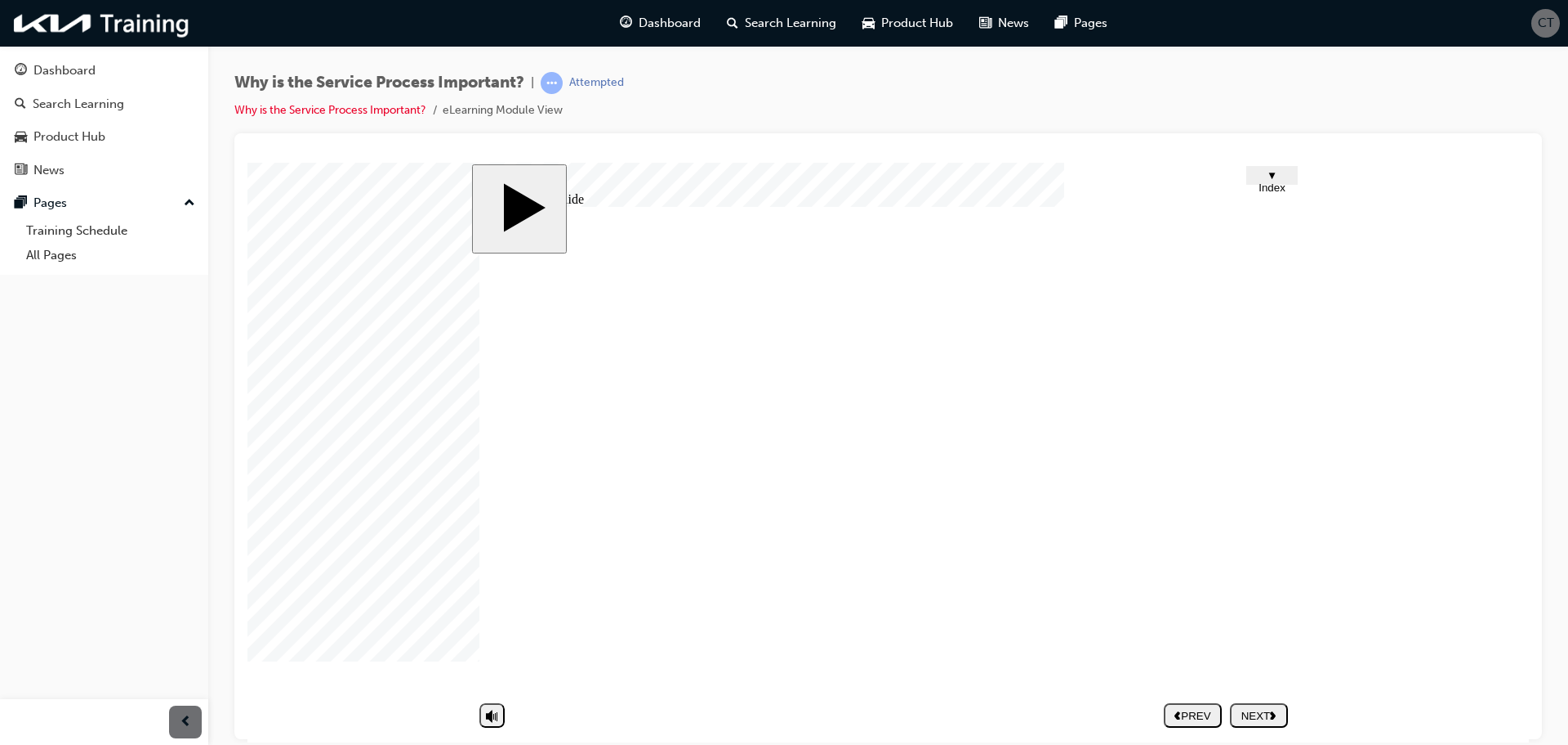
click at [1263, 711] on div "NEXT" at bounding box center [1259, 714] width 45 height 12
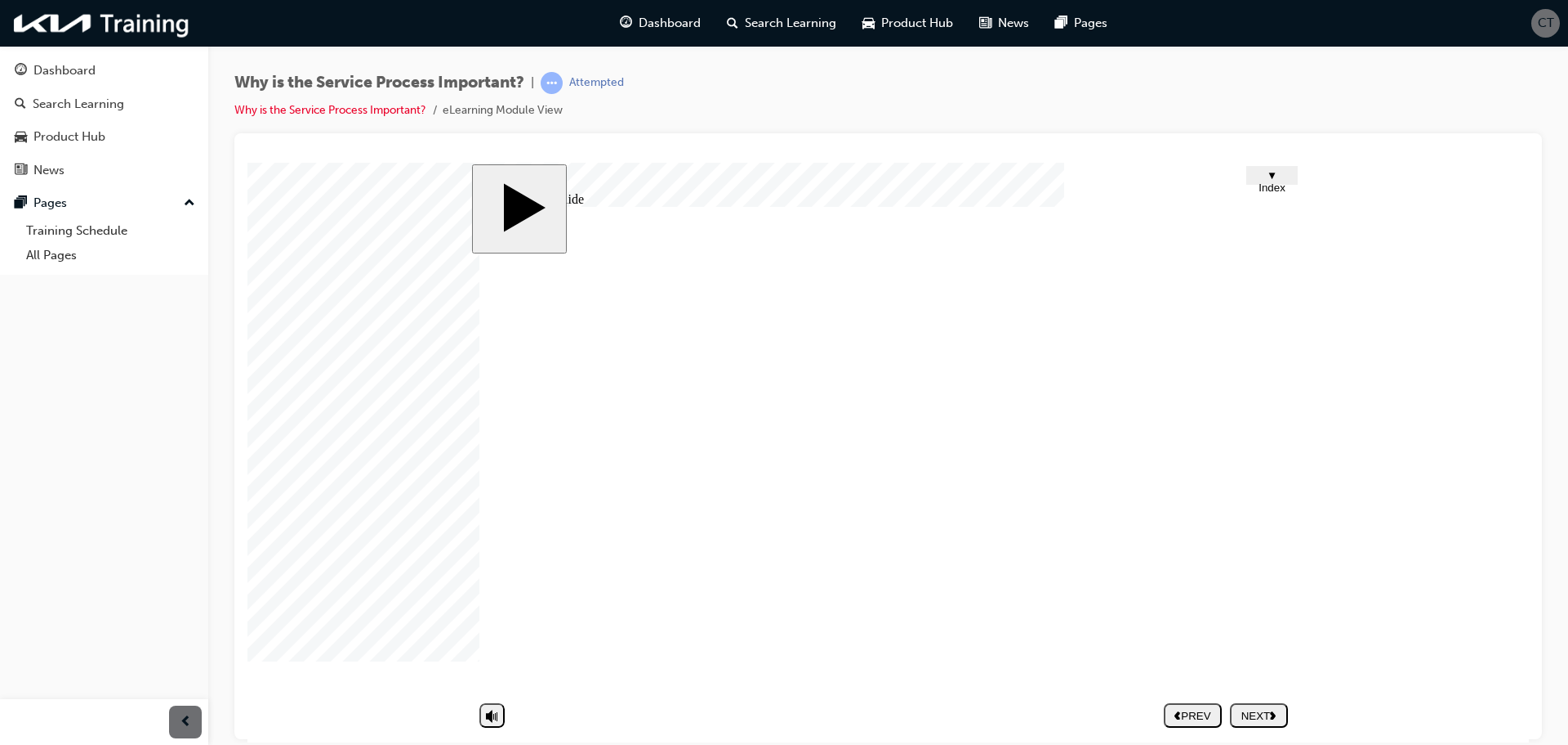
click at [1250, 713] on div "NEXT" at bounding box center [1259, 714] width 45 height 12
click at [1251, 713] on nav "PREV NEXT SUBMIT" at bounding box center [1226, 714] width 124 height 37
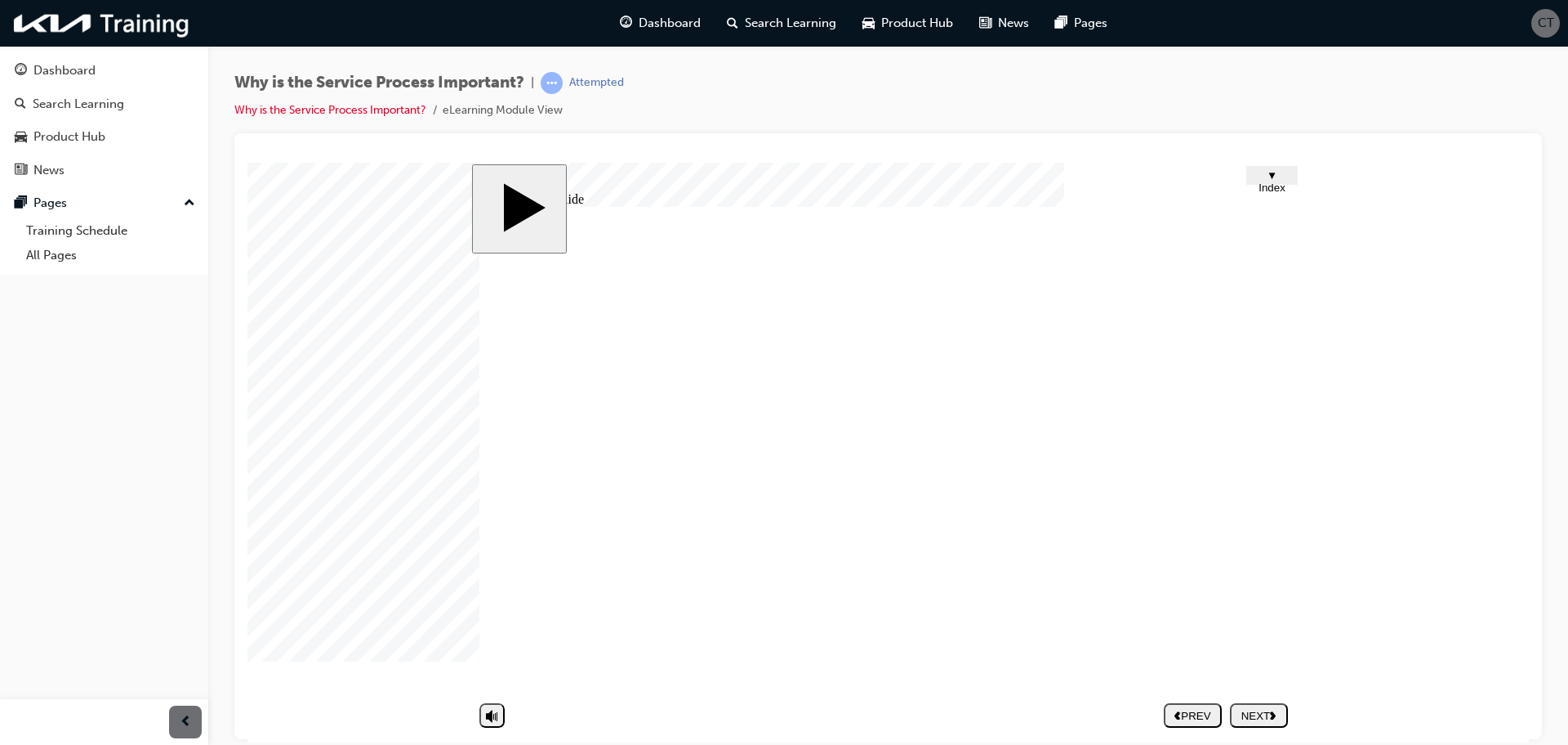
drag, startPoint x: 1078, startPoint y: 551, endPoint x: 1180, endPoint y: 581, distance: 106.3
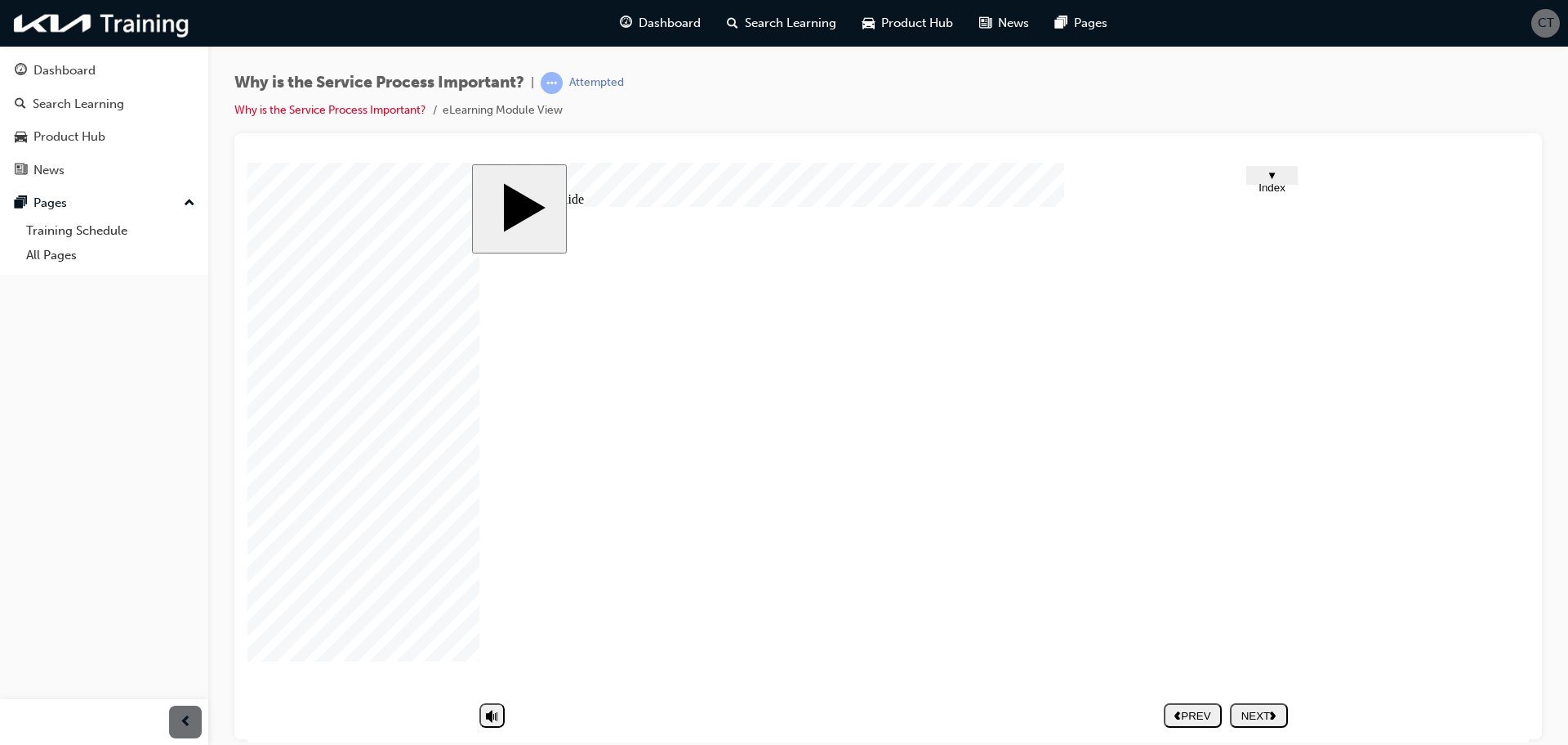
drag, startPoint x: 1180, startPoint y: 581, endPoint x: 1199, endPoint y: 582, distance: 19.0
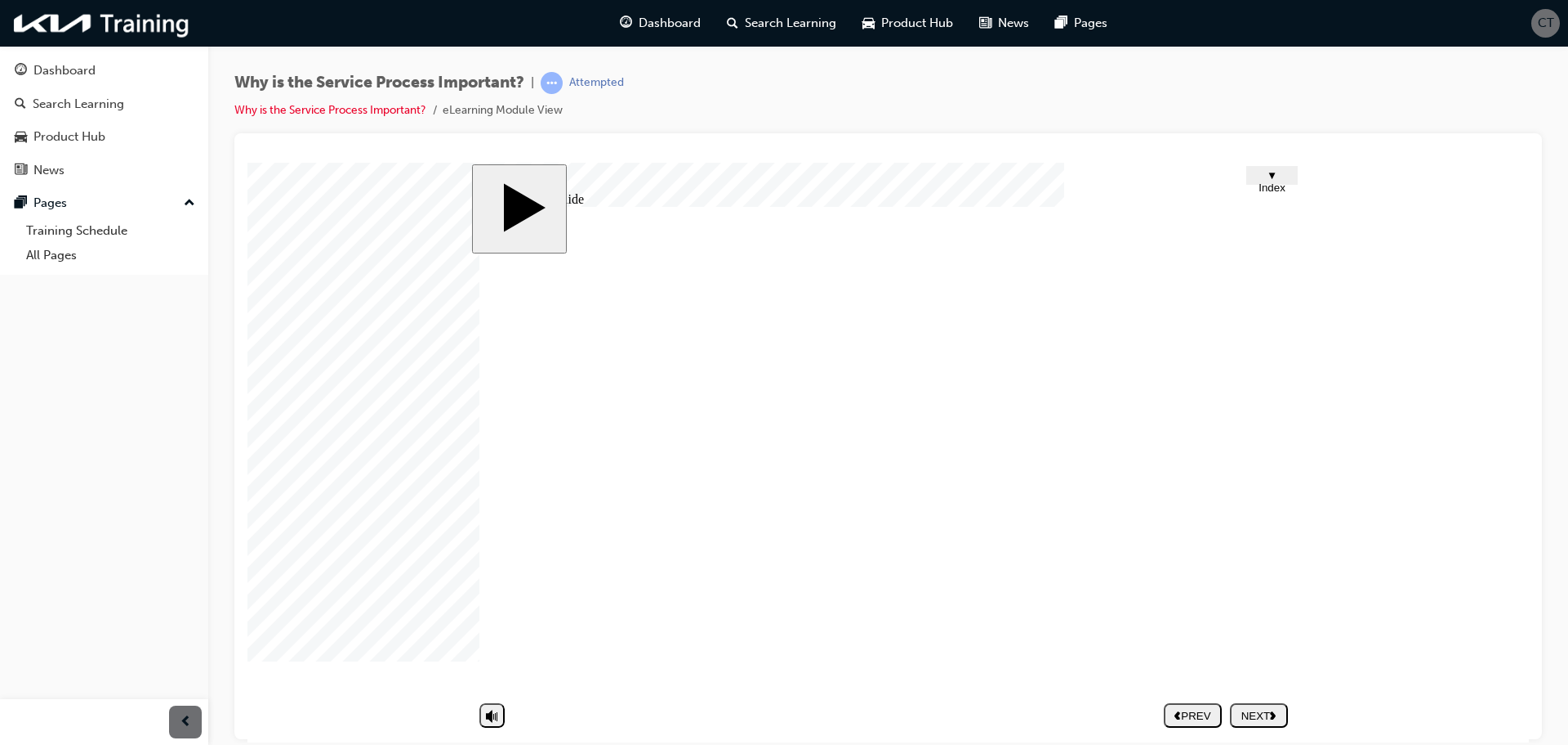
click at [1280, 725] on button "NEXT" at bounding box center [1259, 714] width 58 height 24
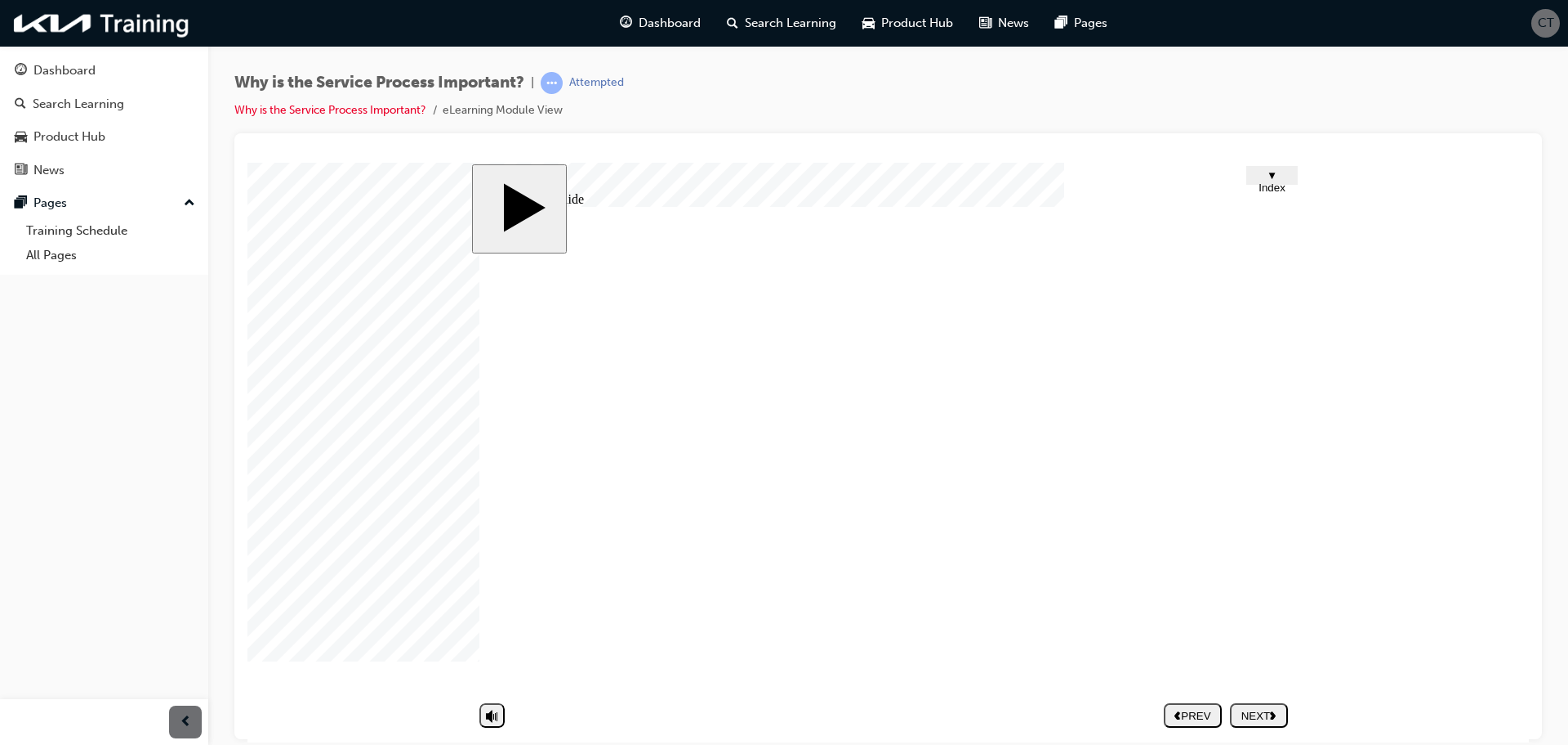
click at [1254, 718] on nav "PREV NEXT SUBMIT" at bounding box center [1226, 714] width 124 height 37
drag, startPoint x: 1253, startPoint y: 718, endPoint x: 889, endPoint y: 420, distance: 470.4
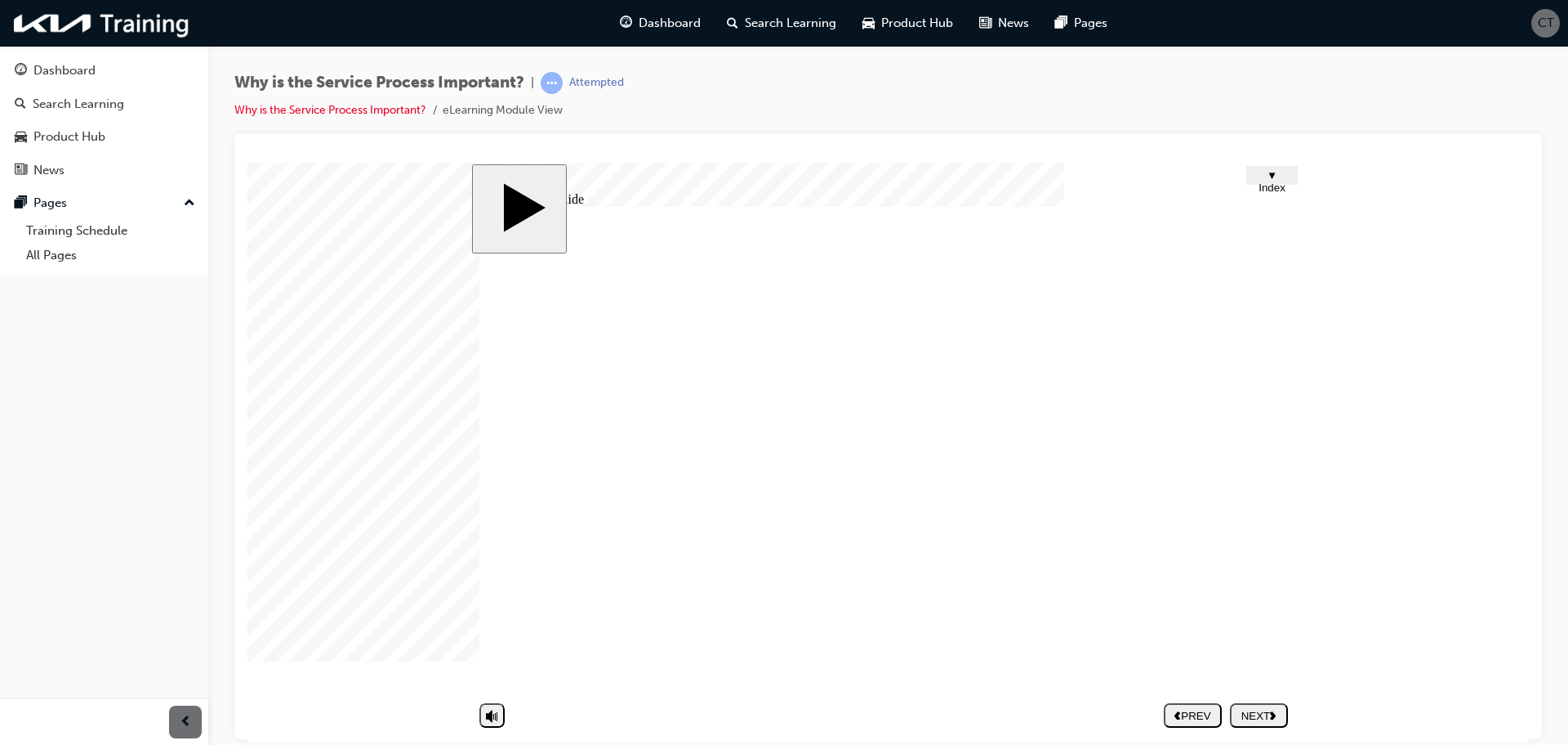
drag, startPoint x: 955, startPoint y: 439, endPoint x: 954, endPoint y: 450, distance: 11.0
drag, startPoint x: 954, startPoint y: 450, endPoint x: 950, endPoint y: 457, distance: 8.1
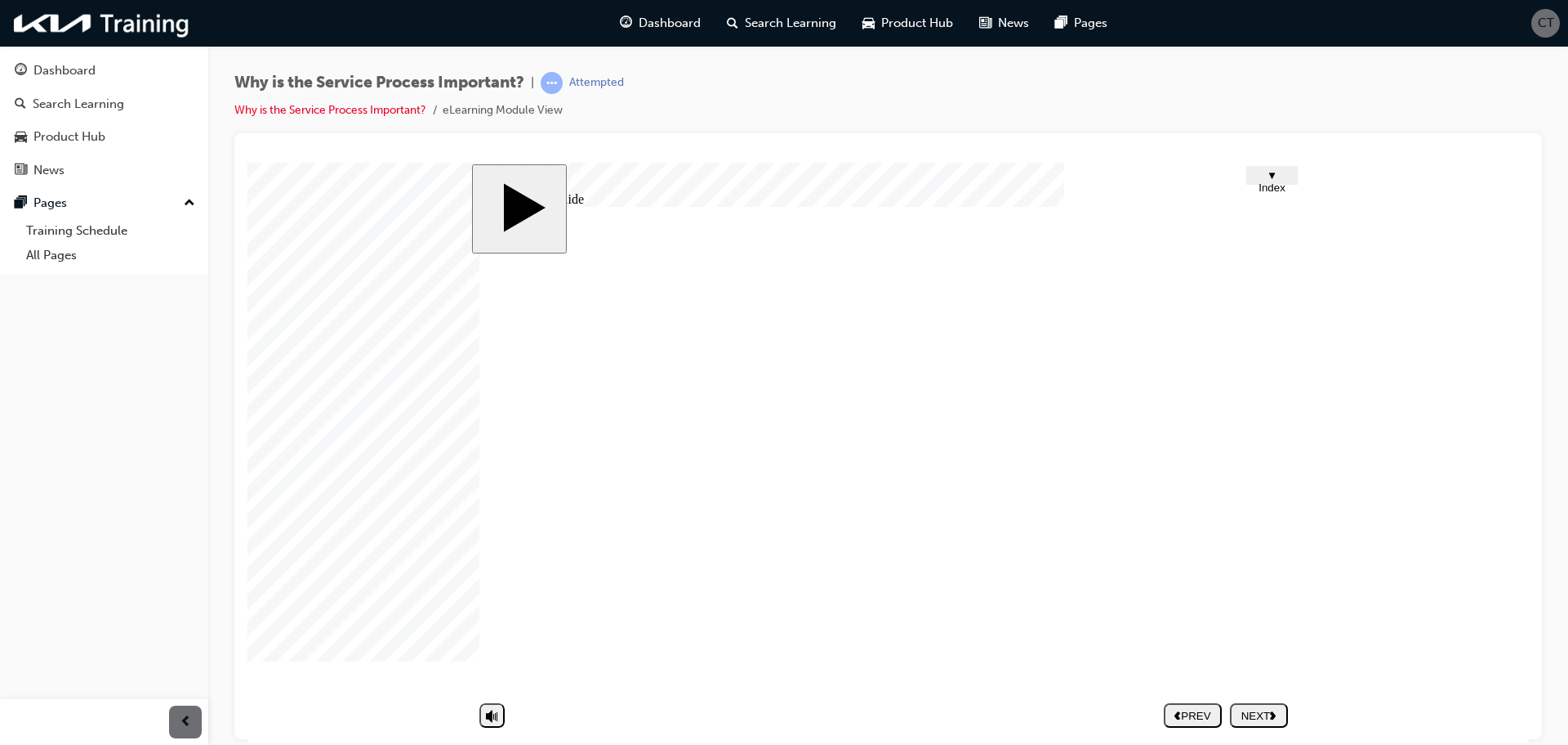
drag, startPoint x: 950, startPoint y: 458, endPoint x: 936, endPoint y: 499, distance: 43.3
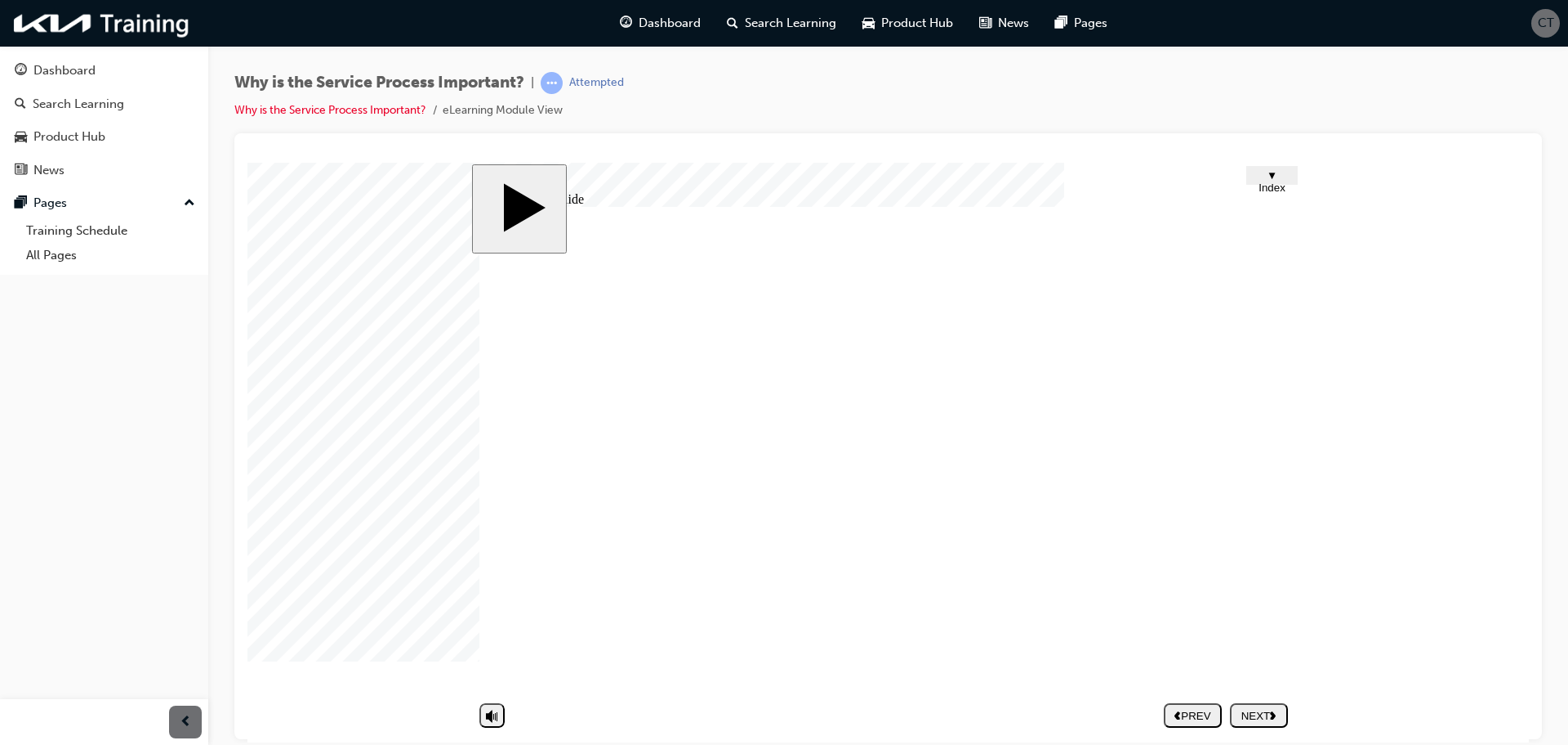
click at [1260, 709] on div "NEXT" at bounding box center [1259, 714] width 45 height 12
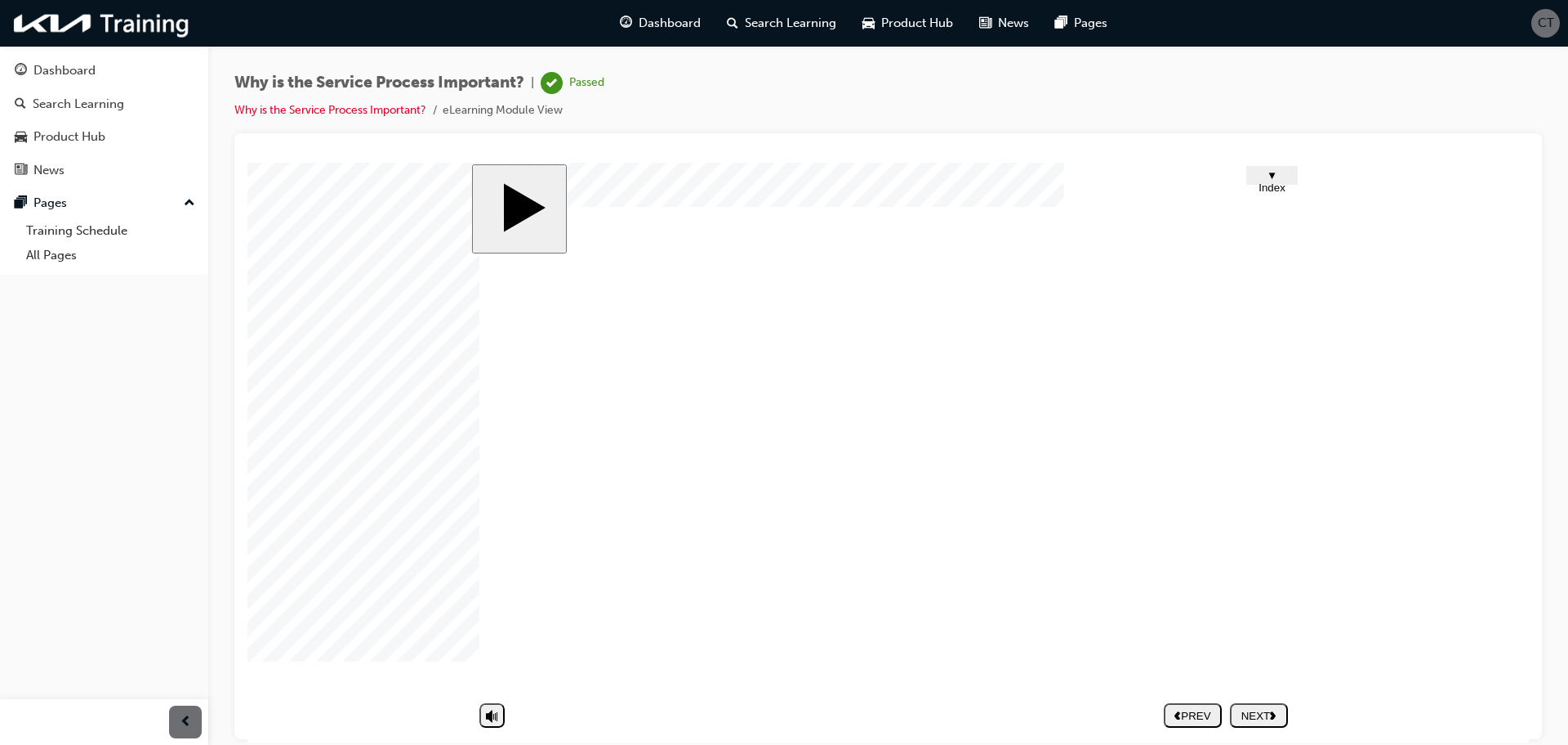
click at [1255, 712] on nav "PREV NEXT SUBMIT" at bounding box center [1226, 714] width 124 height 37
click at [1261, 719] on nav "PREV NEXT SUBMIT" at bounding box center [1226, 714] width 124 height 37
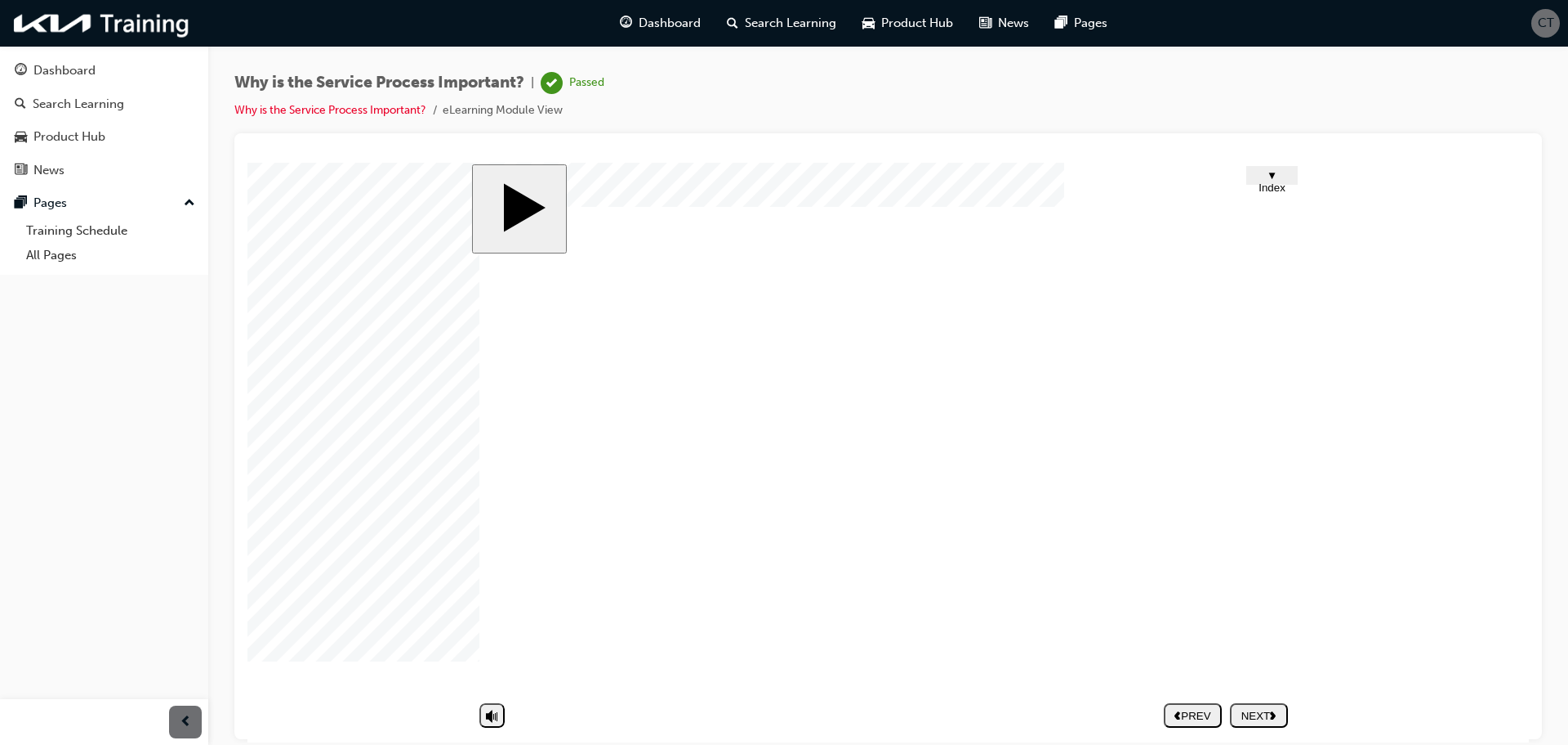
drag, startPoint x: 1227, startPoint y: 643, endPoint x: 1268, endPoint y: 711, distance: 79.4
click at [1274, 712] on nav "PREV NEXT SUBMIT" at bounding box center [1226, 714] width 124 height 37
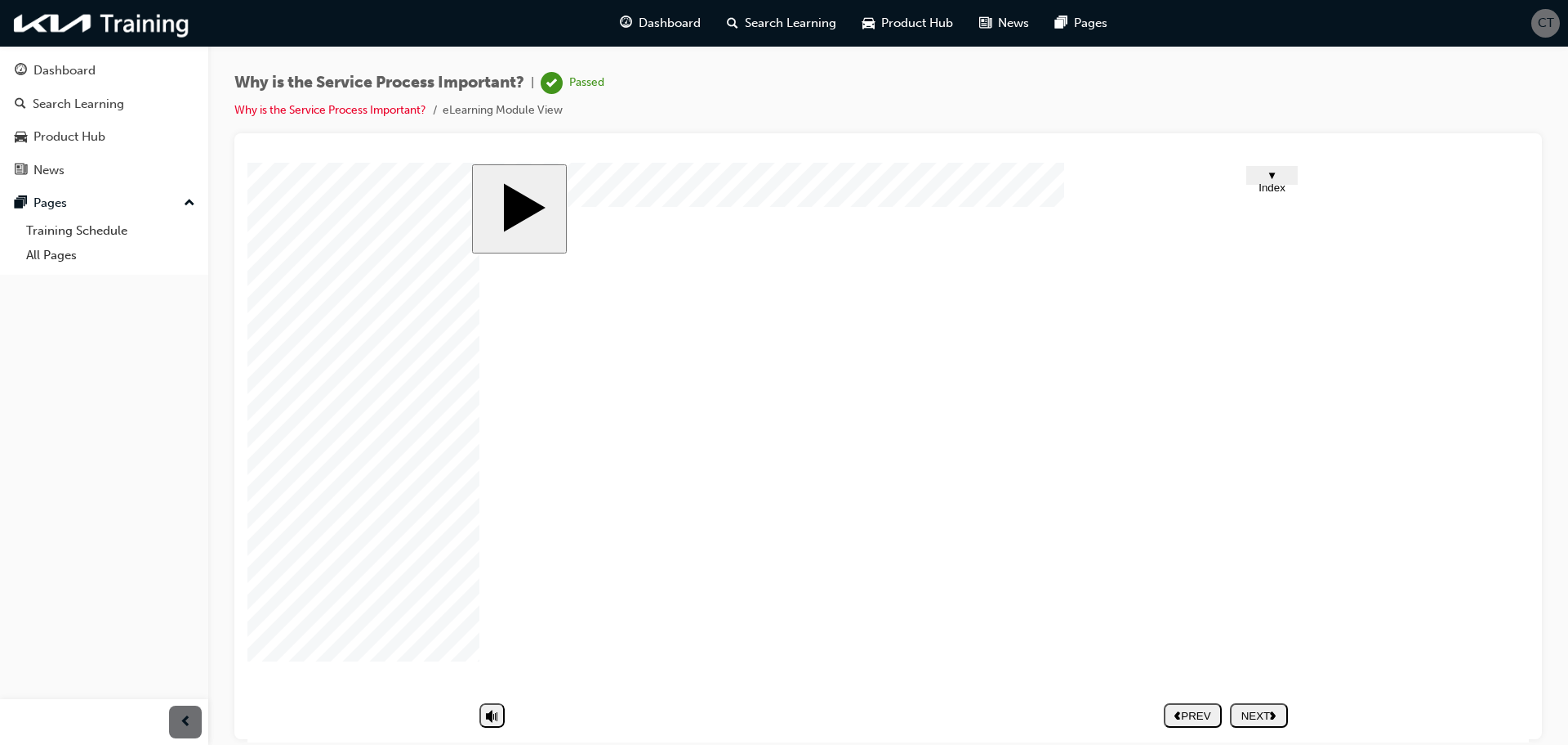
drag, startPoint x: 1220, startPoint y: 378, endPoint x: 1227, endPoint y: 348, distance: 30.8
drag, startPoint x: 1244, startPoint y: 328, endPoint x: 1283, endPoint y: 279, distance: 62.6
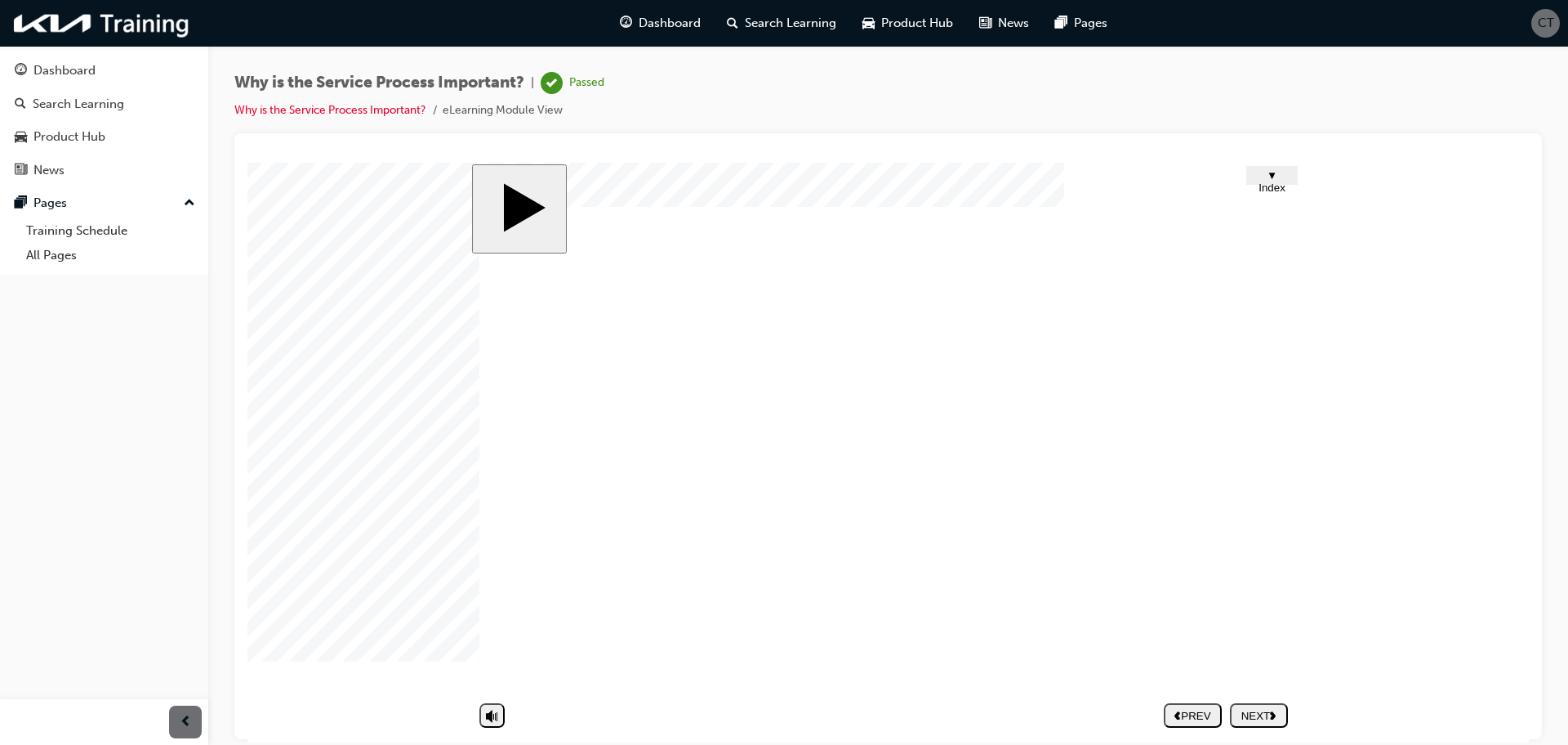
click at [1282, 180] on span "▼ Index" at bounding box center [1272, 180] width 27 height 24
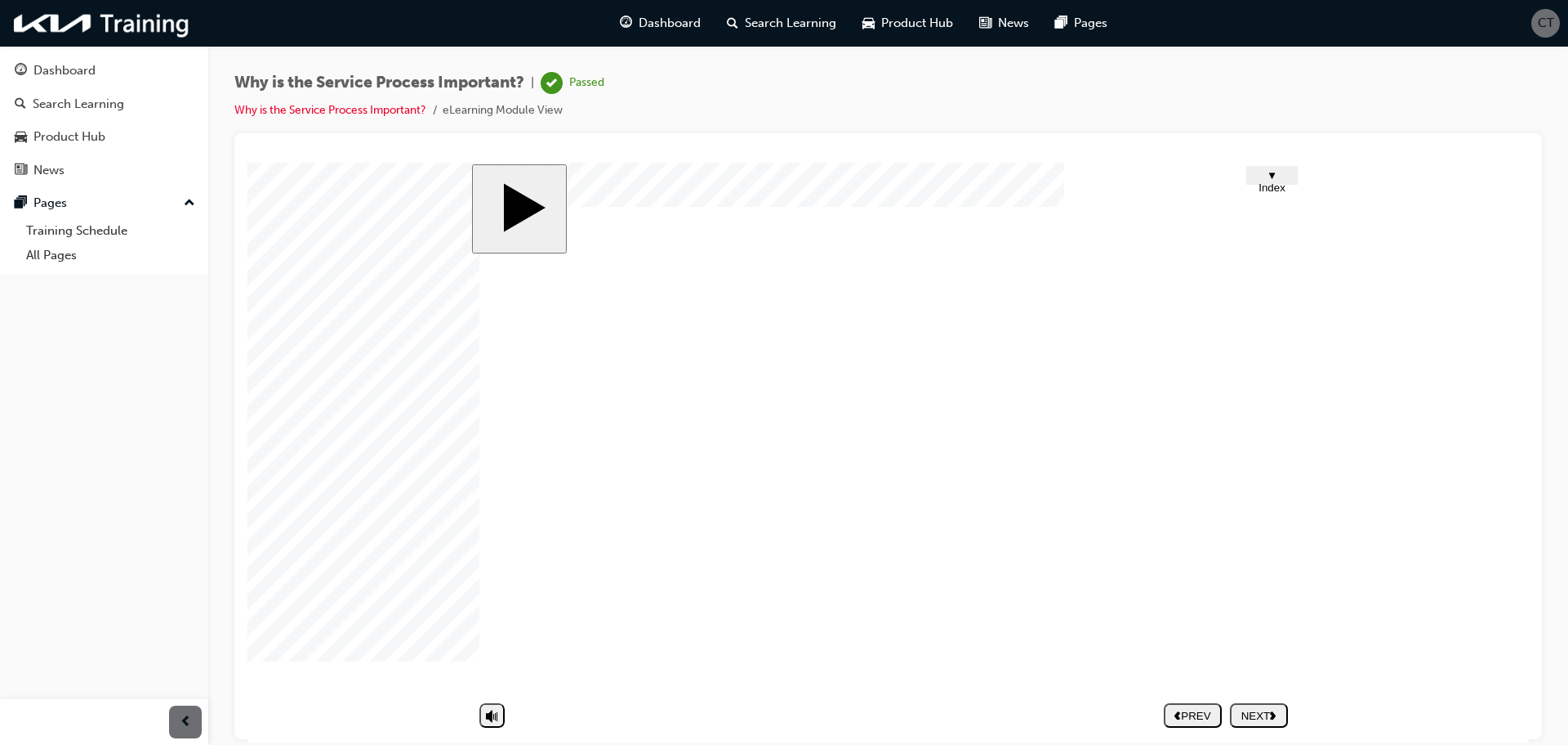
click at [1261, 712] on nav "PREV NEXT SUBMIT" at bounding box center [1226, 714] width 124 height 37
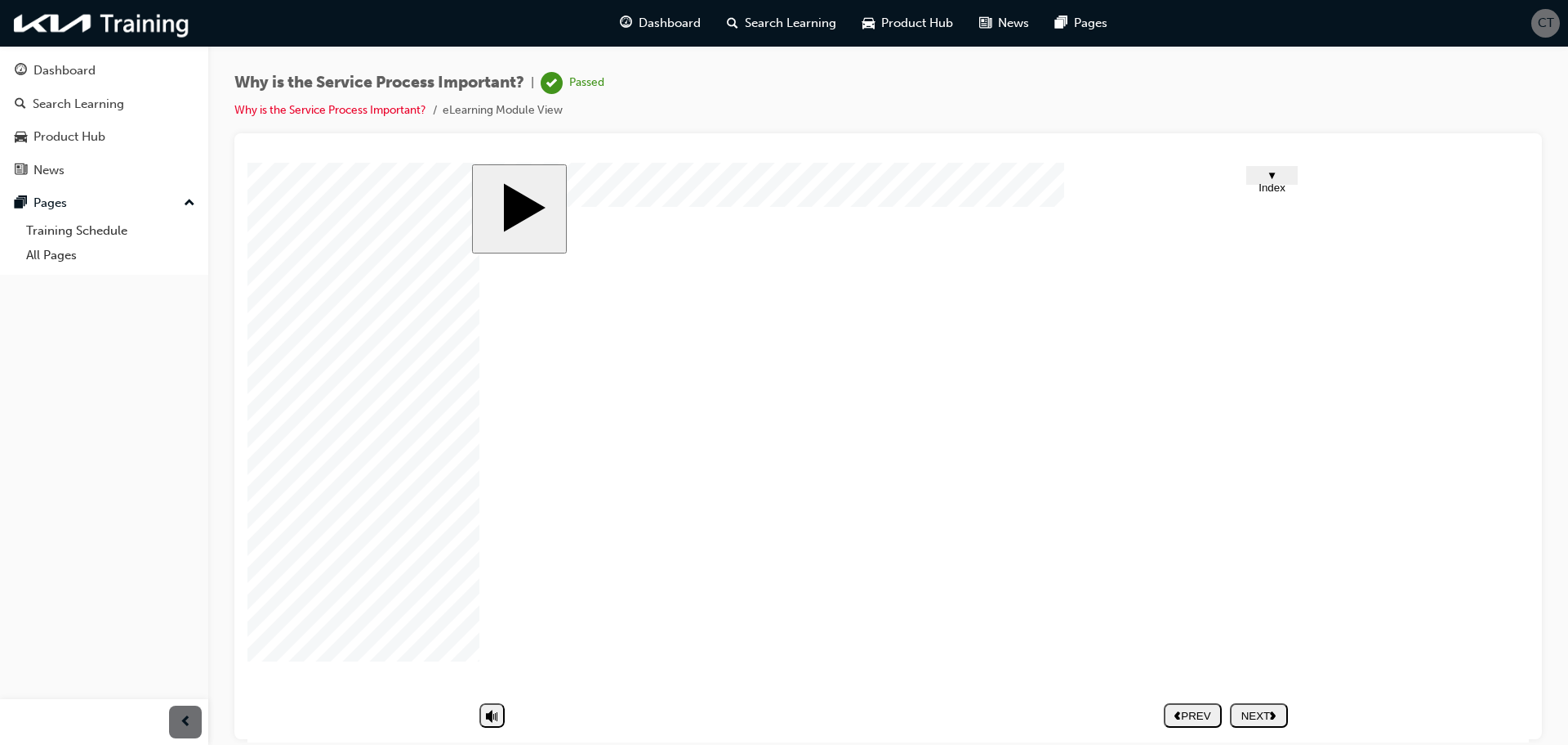
drag, startPoint x: 771, startPoint y: 518, endPoint x: 753, endPoint y: 532, distance: 22.8
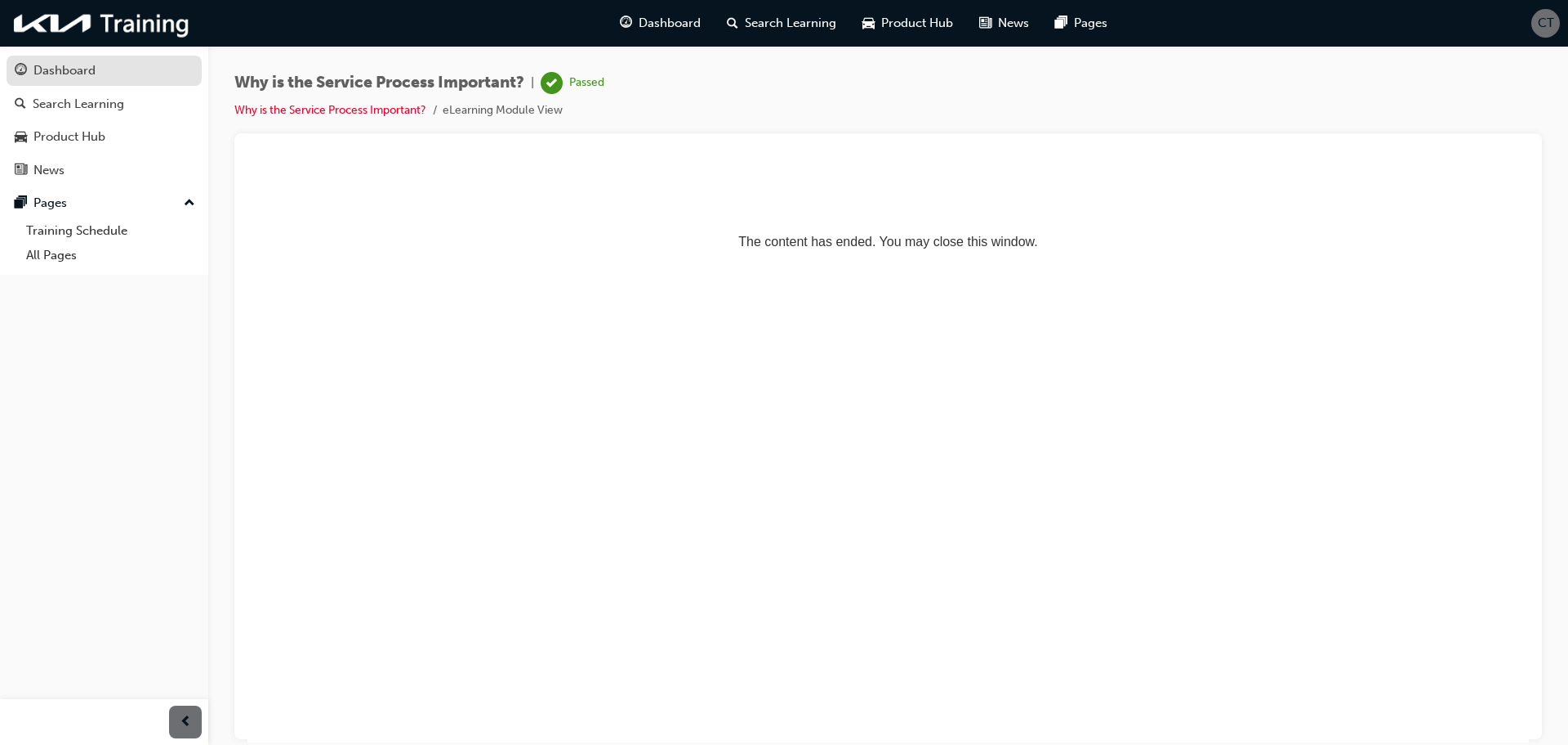
click at [71, 69] on div "Dashboard" at bounding box center [64, 71] width 62 height 19
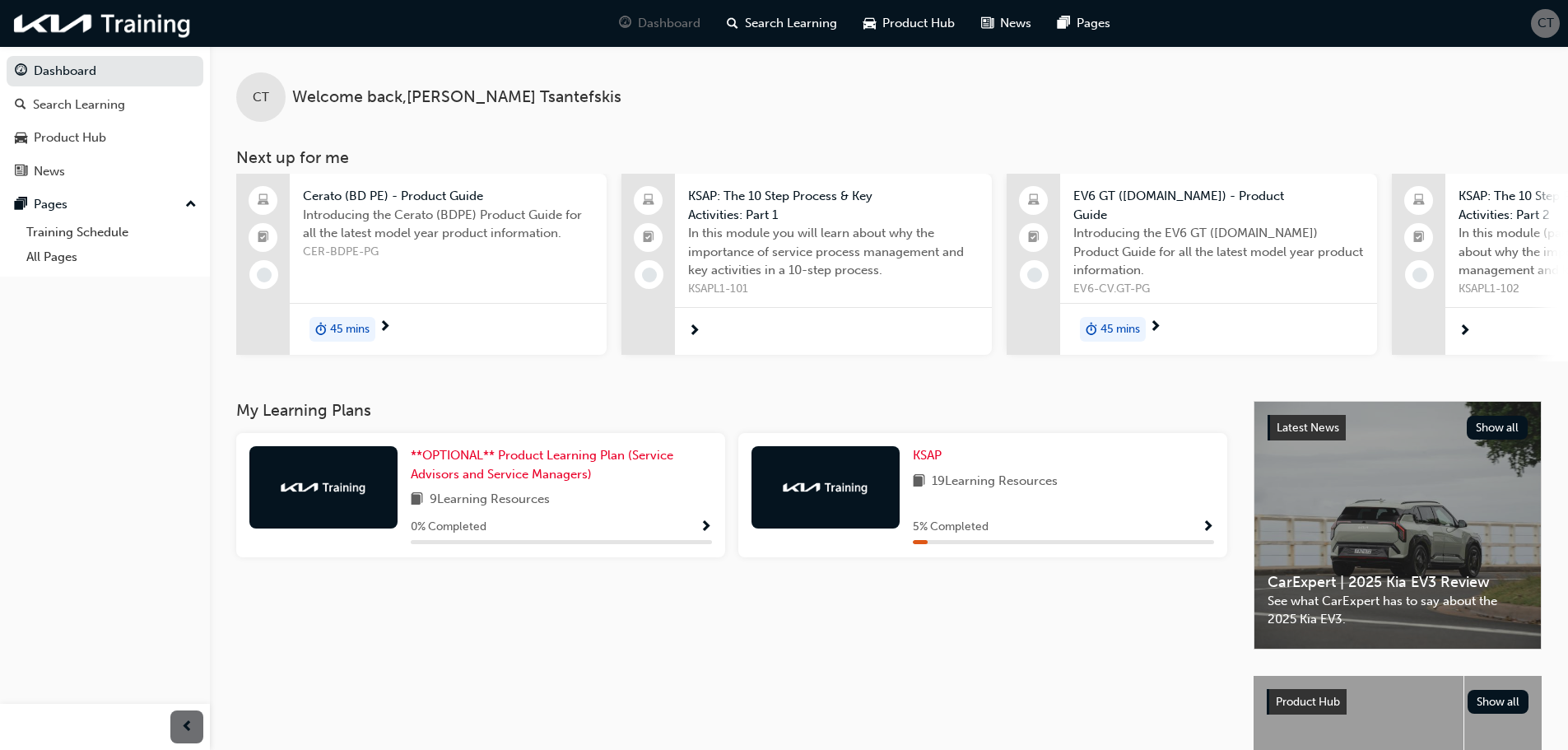
click at [1209, 529] on span "Show Progress" at bounding box center [1208, 527] width 12 height 15
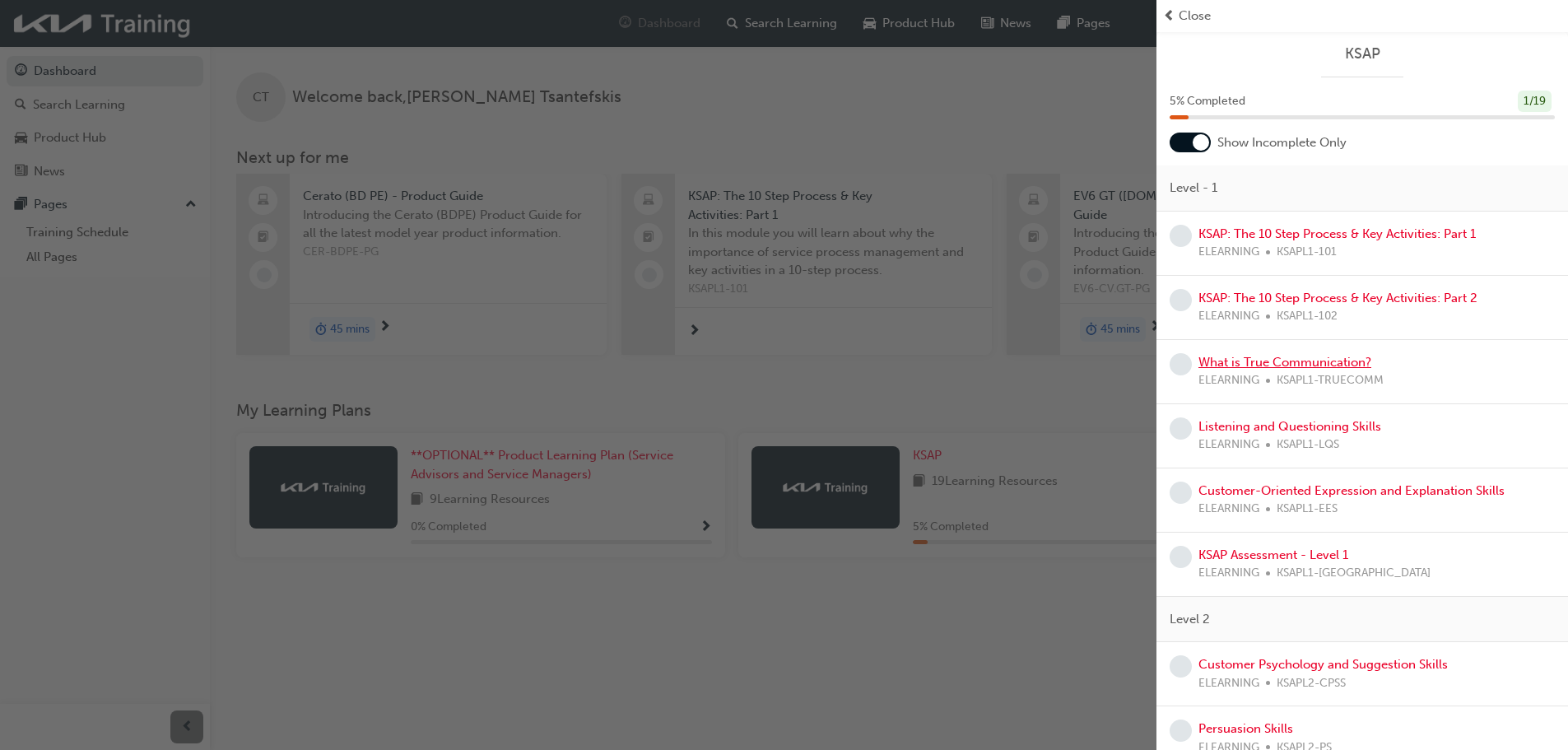
click at [1315, 363] on link "What is True Communication?" at bounding box center [1285, 362] width 173 height 15
